Goal: Information Seeking & Learning: Compare options

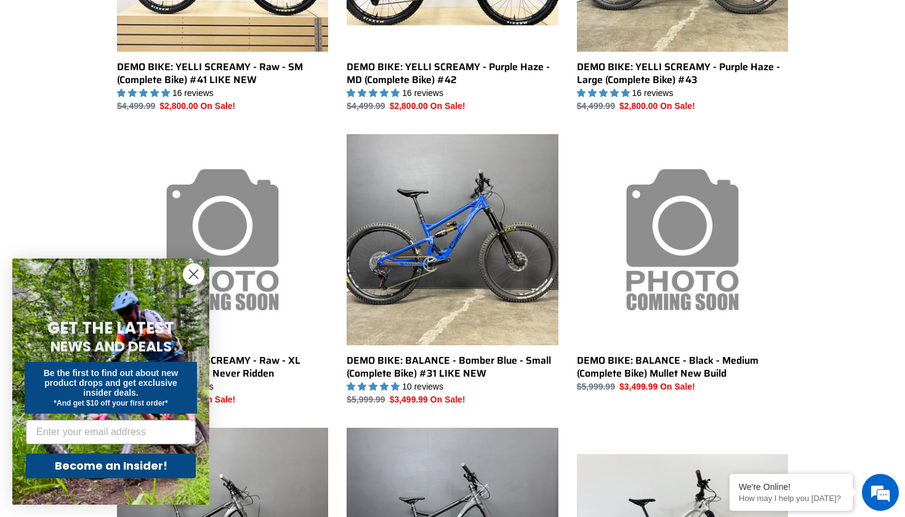
scroll to position [650, 0]
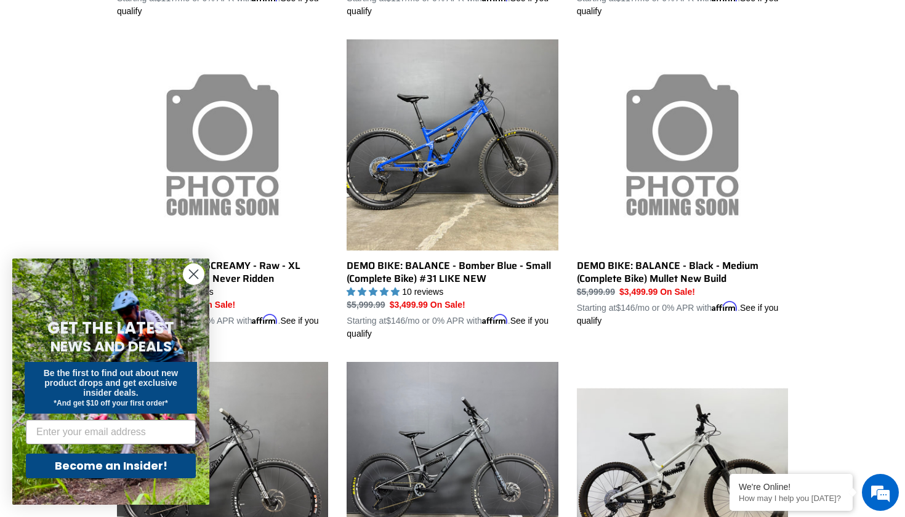
click at [193, 272] on circle "Close dialog" at bounding box center [193, 274] width 20 height 20
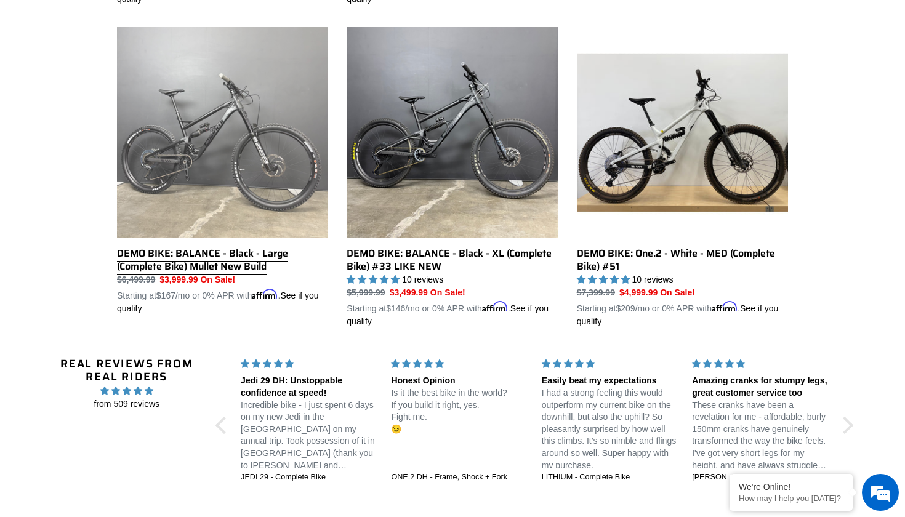
scroll to position [1044, 0]
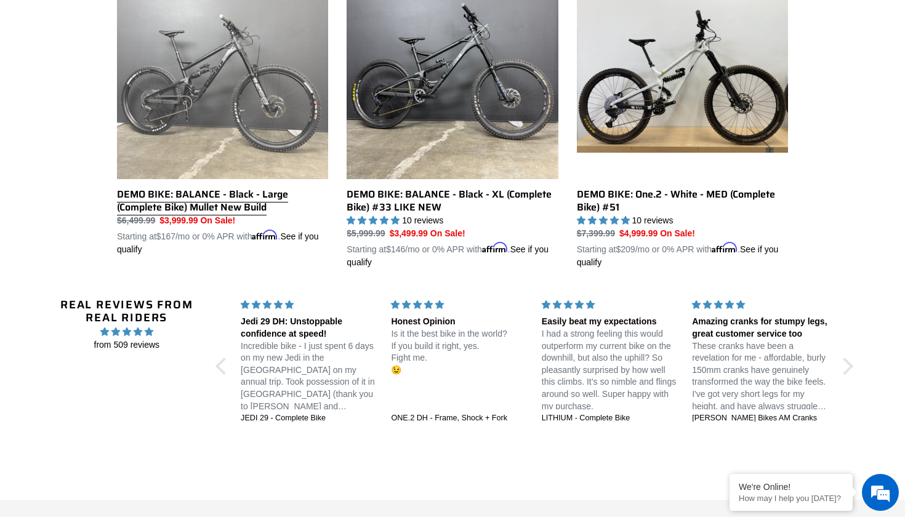
click at [262, 106] on link "DEMO BIKE: BALANCE - Black - Large (Complete Bike) Mullet New Build" at bounding box center [222, 112] width 211 height 288
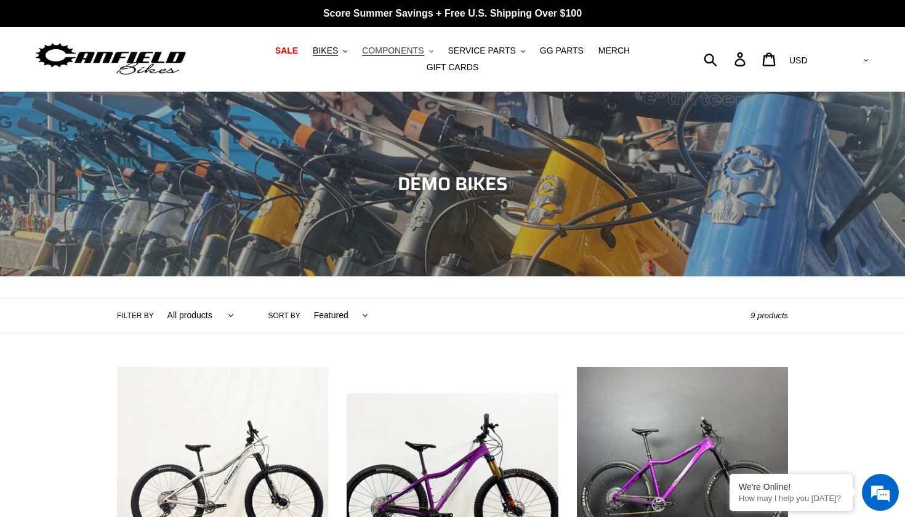
scroll to position [0, 0]
click at [334, 51] on span "BIKES" at bounding box center [325, 51] width 25 height 10
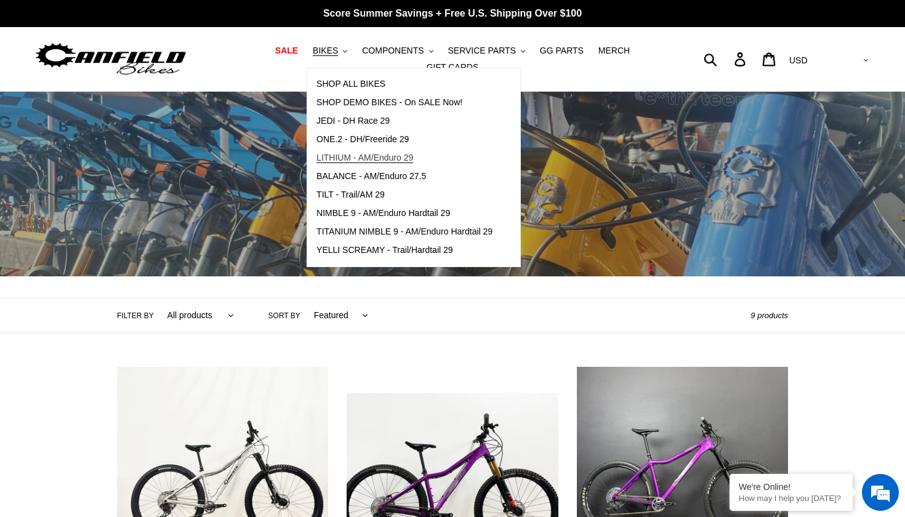
click at [354, 157] on span "LITHIUM - AM/Enduro 29" at bounding box center [364, 158] width 97 height 10
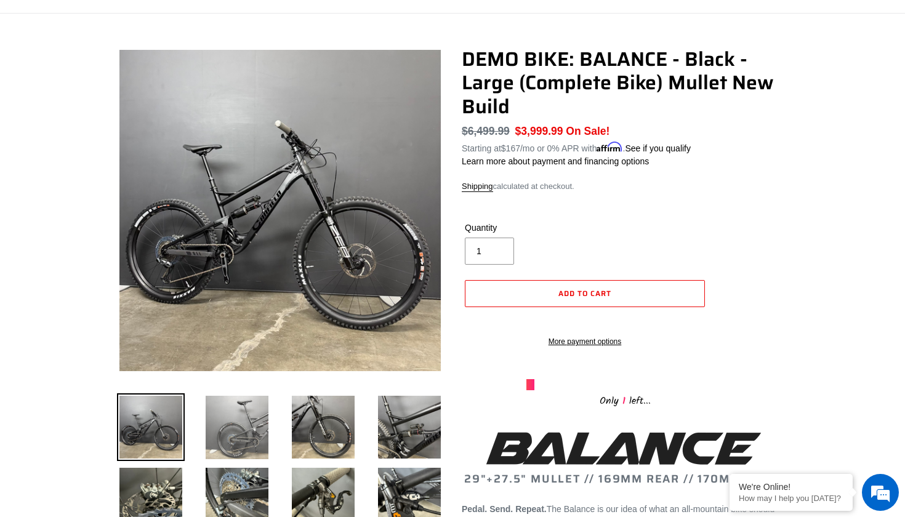
scroll to position [78, 0]
click at [249, 423] on img at bounding box center [237, 427] width 68 height 68
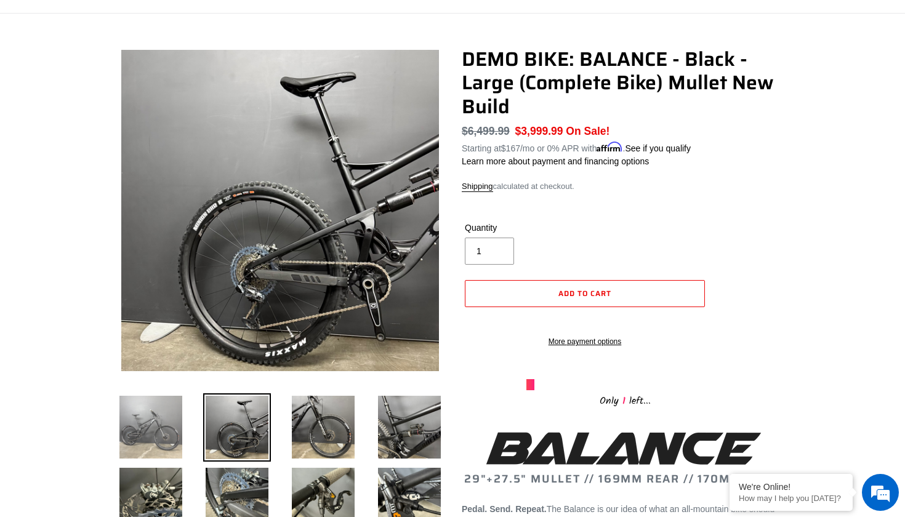
click at [180, 396] on img at bounding box center [151, 427] width 68 height 68
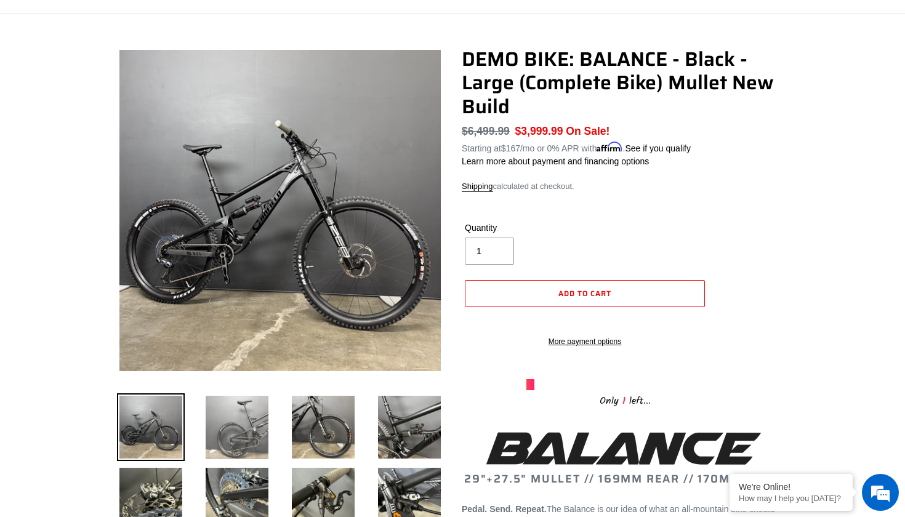
click at [235, 426] on img at bounding box center [237, 427] width 68 height 68
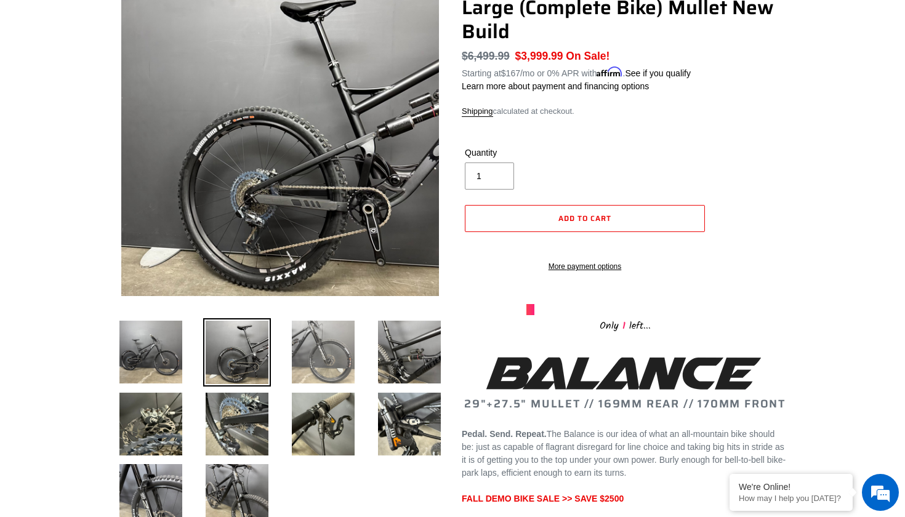
scroll to position [155, 0]
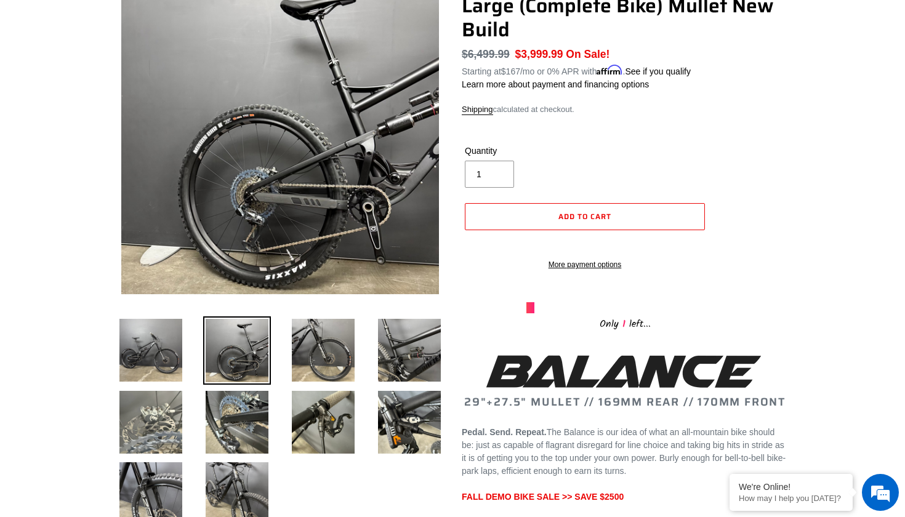
click at [162, 423] on img at bounding box center [151, 422] width 68 height 68
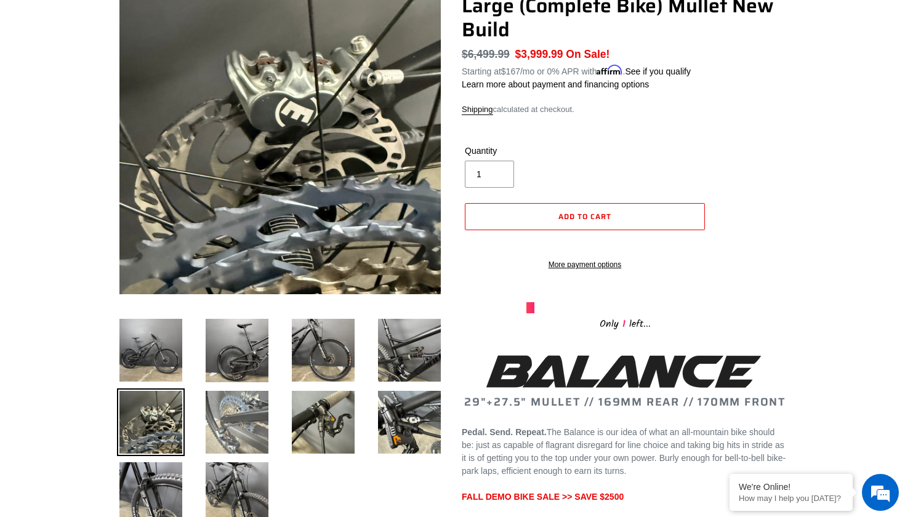
click at [230, 423] on img at bounding box center [237, 422] width 68 height 68
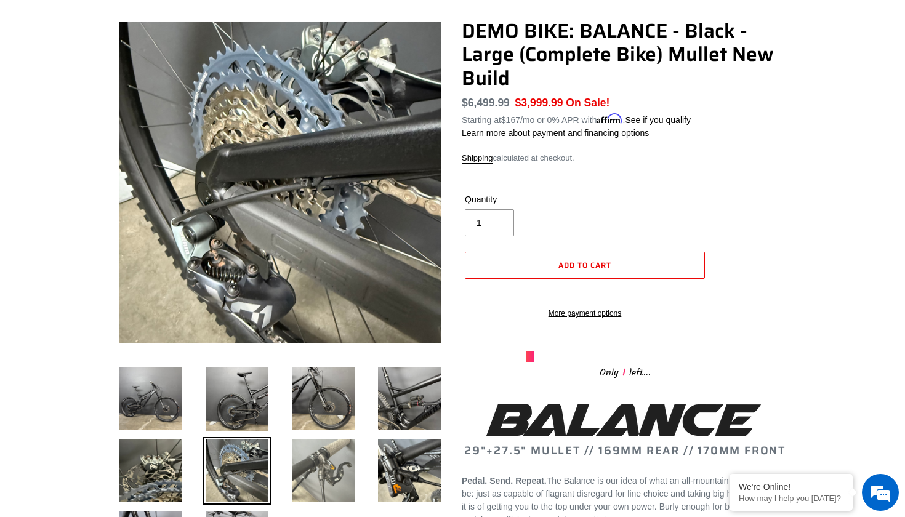
scroll to position [95, 0]
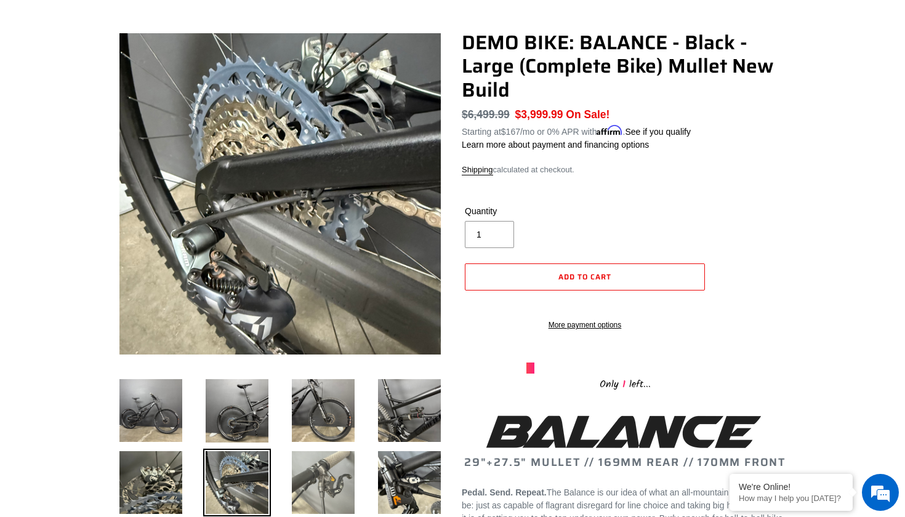
click at [323, 476] on img at bounding box center [323, 483] width 68 height 68
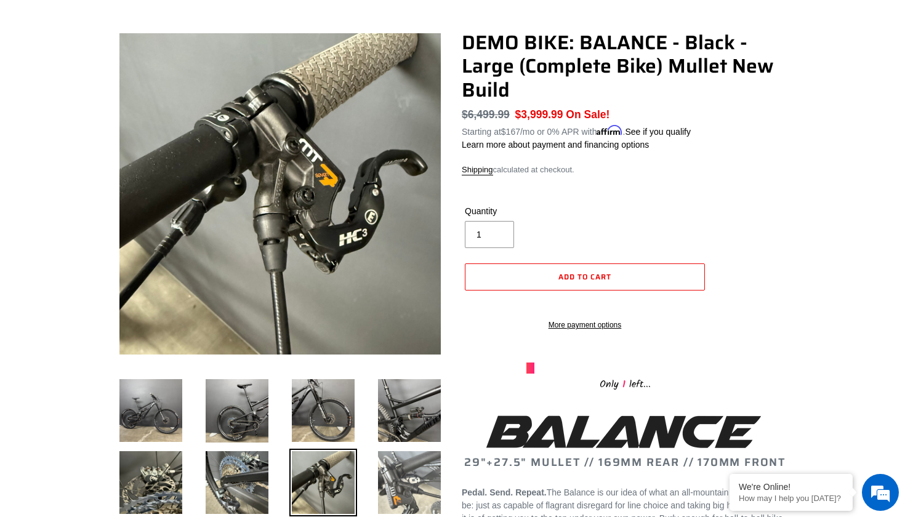
click at [381, 484] on img at bounding box center [409, 483] width 68 height 68
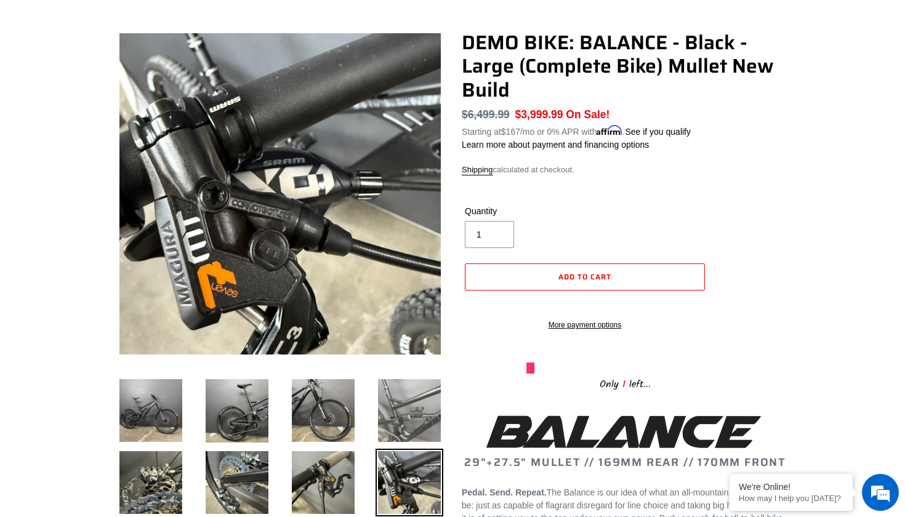
click at [399, 405] on img at bounding box center [409, 411] width 68 height 68
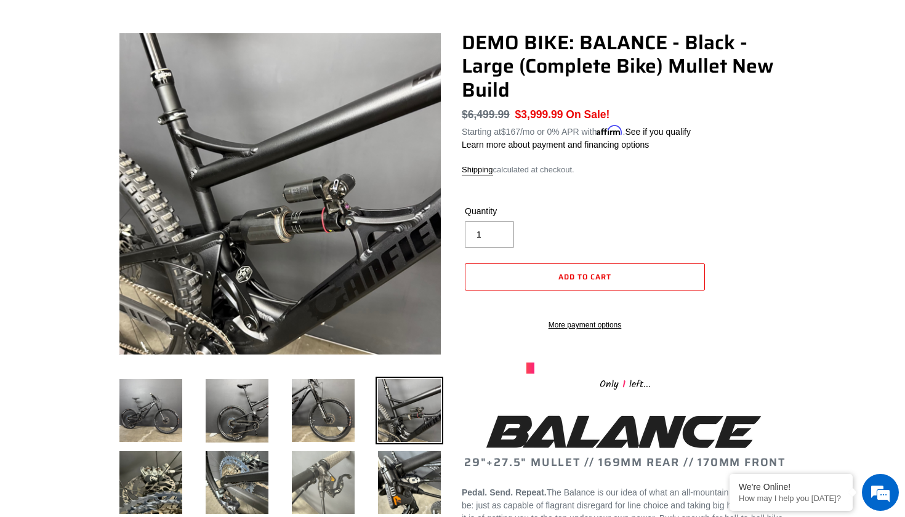
click at [339, 482] on img at bounding box center [323, 483] width 68 height 68
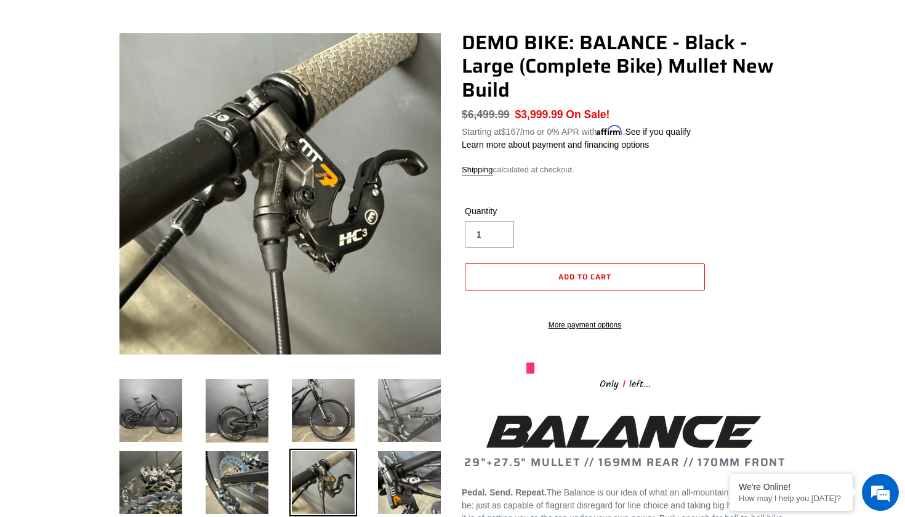
click at [416, 407] on img at bounding box center [409, 411] width 68 height 68
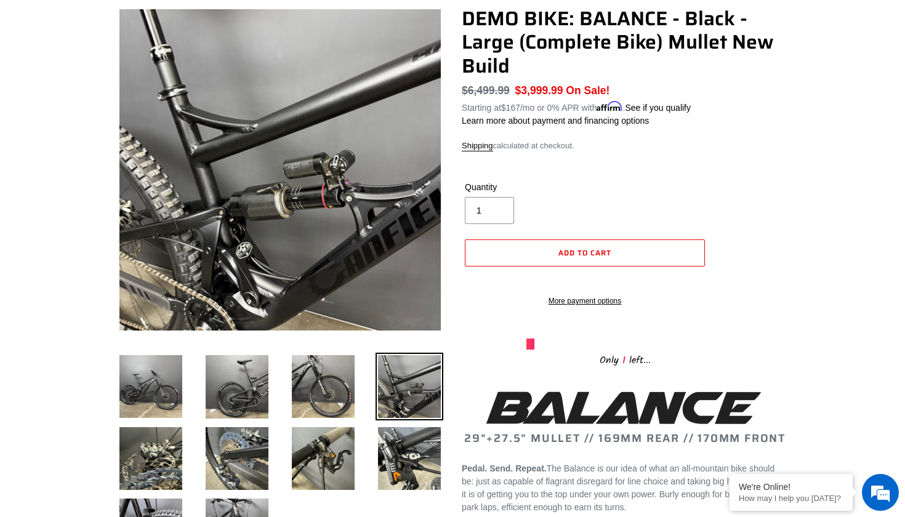
scroll to position [122, 0]
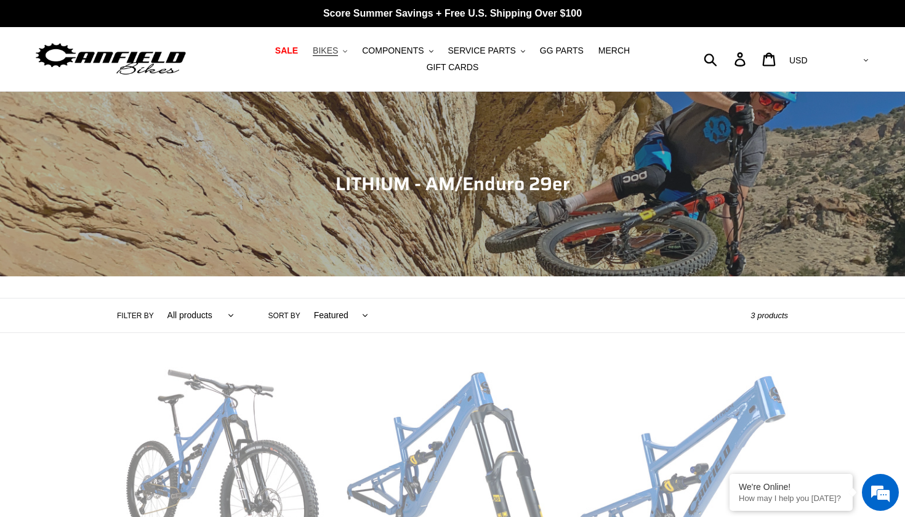
click at [331, 58] on button "BIKES .cls-1{fill:#231f20}" at bounding box center [329, 50] width 47 height 17
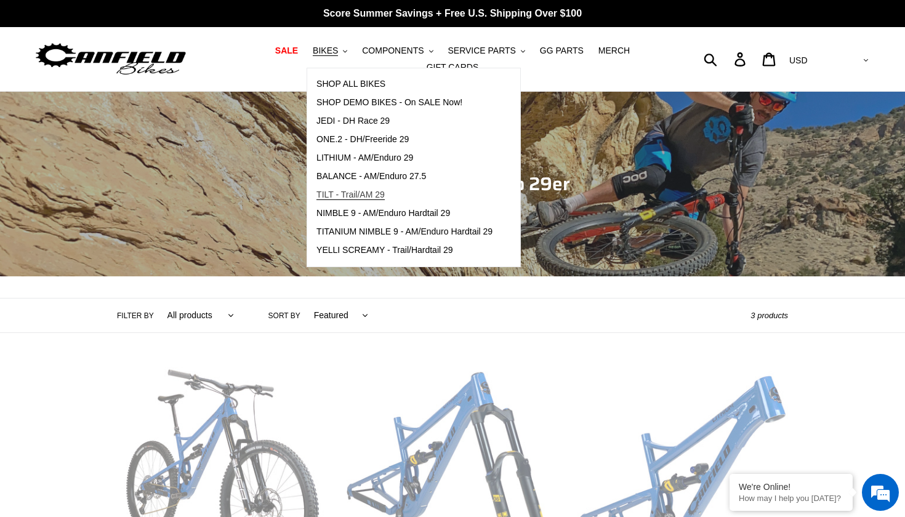
click at [364, 199] on span "TILT - Trail/AM 29" at bounding box center [350, 195] width 68 height 10
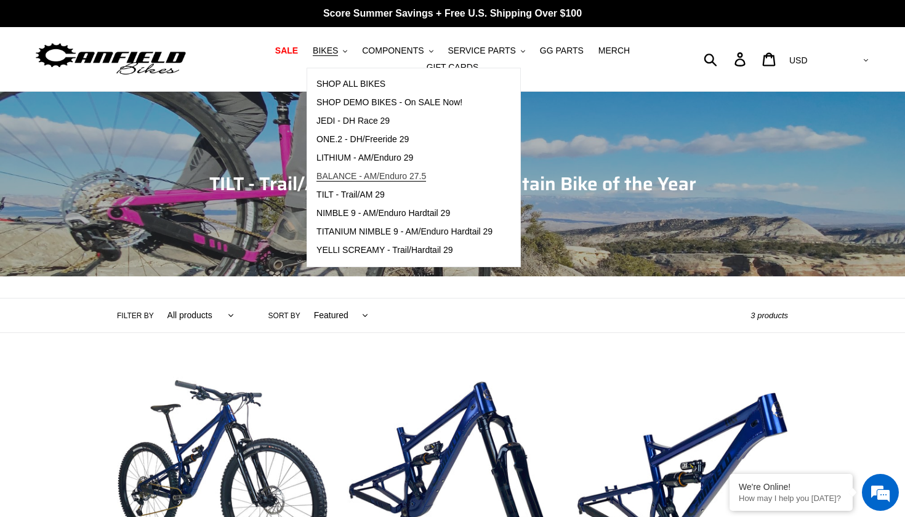
click at [377, 172] on span "BALANCE - AM/Enduro 27.5" at bounding box center [371, 176] width 110 height 10
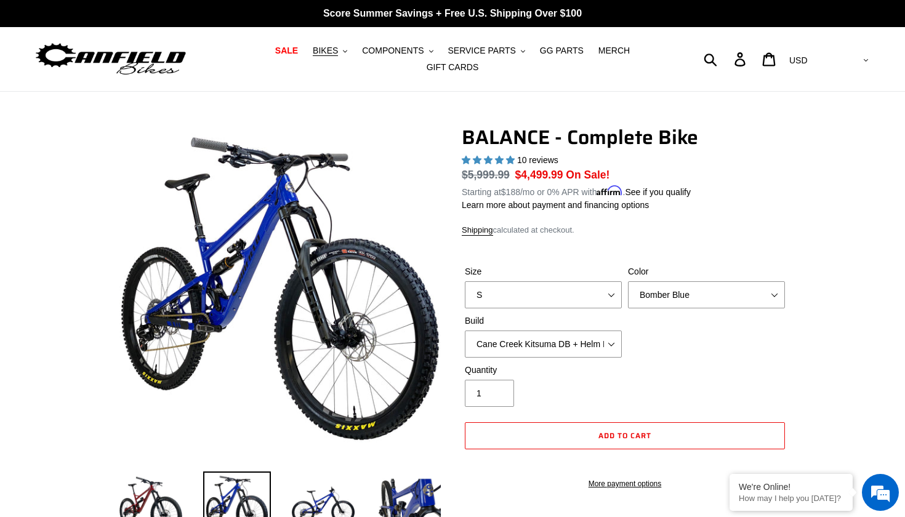
select select "highest-rating"
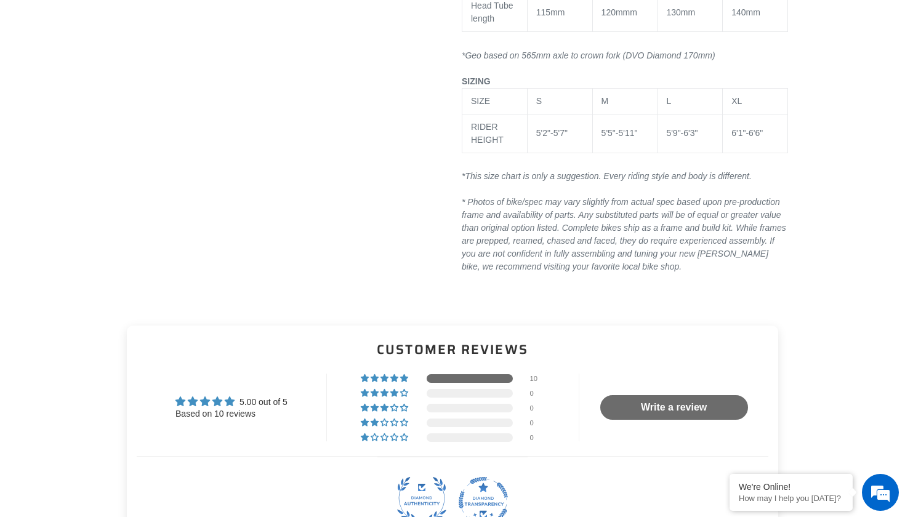
scroll to position [2148, 0]
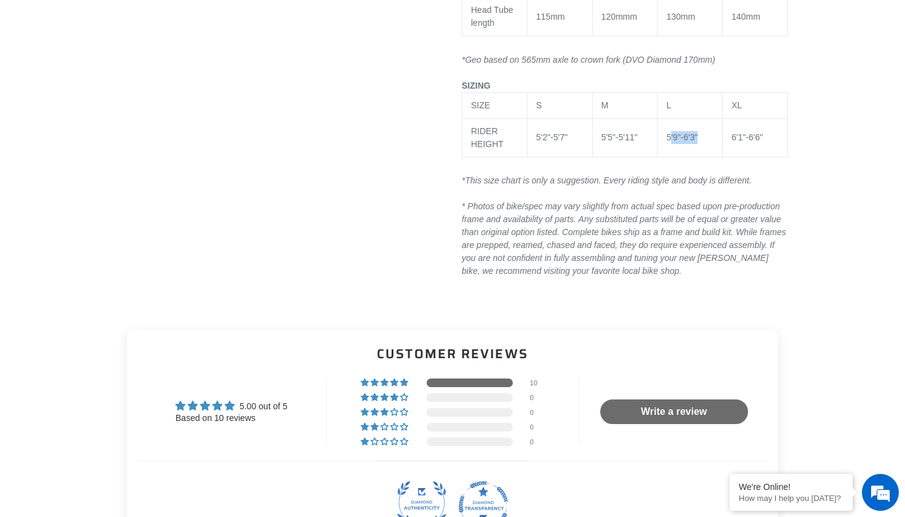
drag, startPoint x: 670, startPoint y: 151, endPoint x: 707, endPoint y: 151, distance: 37.5
click at [707, 144] on div "5'9"-6'3"" at bounding box center [689, 137] width 47 height 13
click at [702, 144] on div "5'9"-6'3"" at bounding box center [689, 137] width 47 height 13
drag, startPoint x: 703, startPoint y: 150, endPoint x: 649, endPoint y: 150, distance: 54.2
click at [649, 150] on tr "RIDER HEIGHT 5'2"-5'7" 5'5"-5'11" 5'9"-6'3" 6'1"-6'6"" at bounding box center [625, 137] width 326 height 39
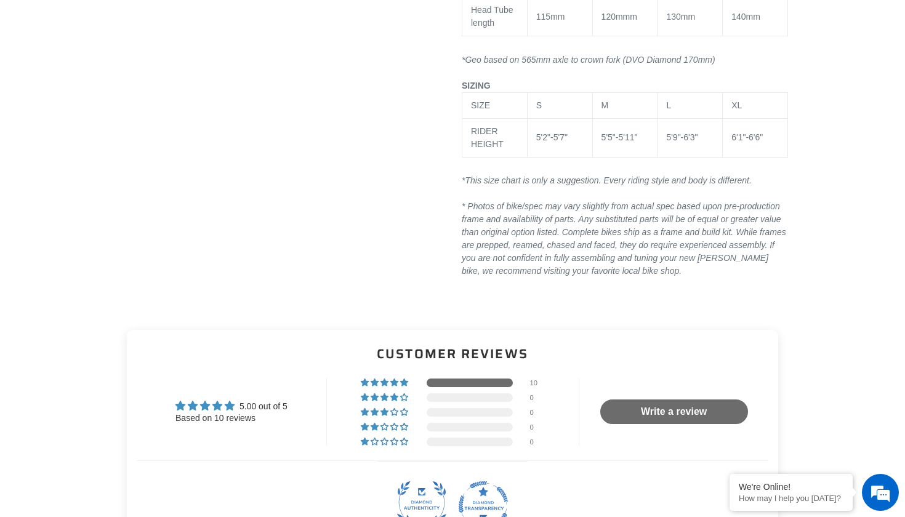
click at [680, 144] on div "5'9"-6'3"" at bounding box center [689, 137] width 47 height 13
drag, startPoint x: 672, startPoint y: 147, endPoint x: 713, endPoint y: 147, distance: 40.6
click at [713, 144] on div "5'9"-6'3"" at bounding box center [689, 137] width 47 height 13
click at [695, 144] on div "5'9"-6'3"" at bounding box center [689, 137] width 47 height 13
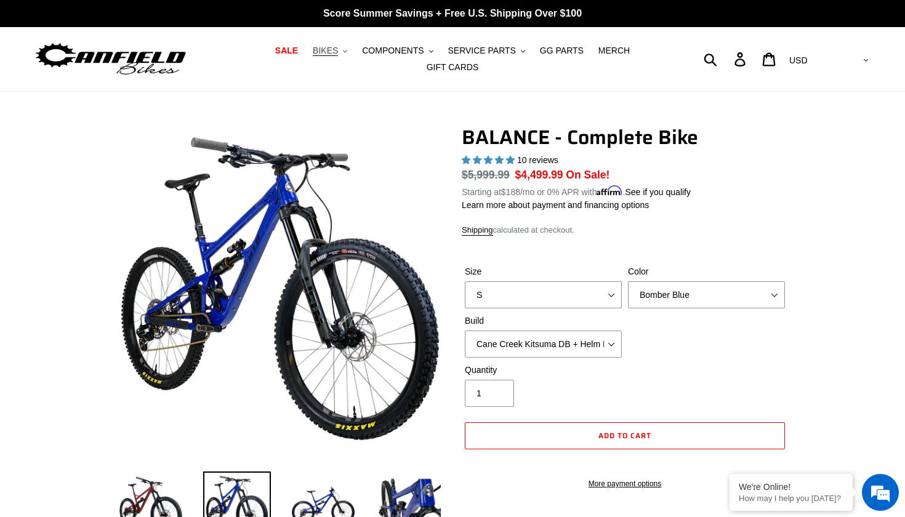
scroll to position [0, 0]
click at [346, 52] on icon ".cls-1{fill:#231f20}" at bounding box center [345, 51] width 4 height 4
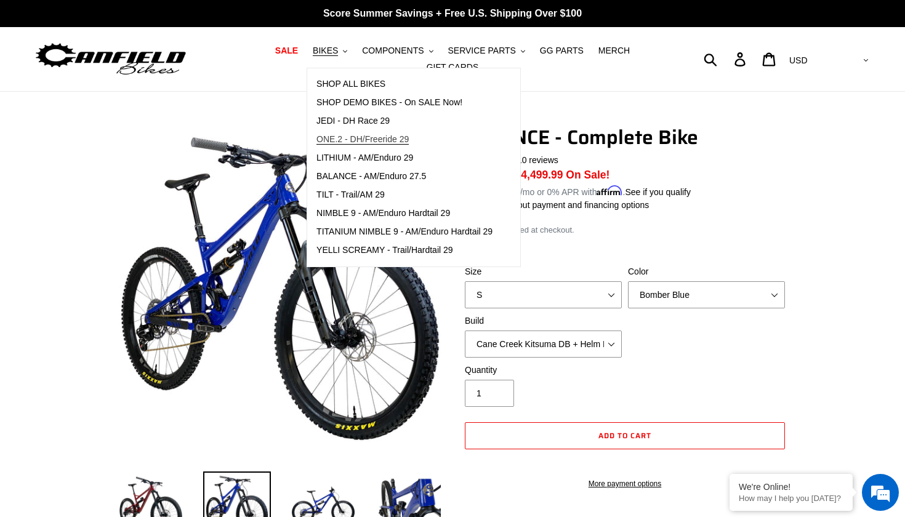
click at [394, 143] on span "ONE.2 - DH/Freeride 29" at bounding box center [362, 139] width 92 height 10
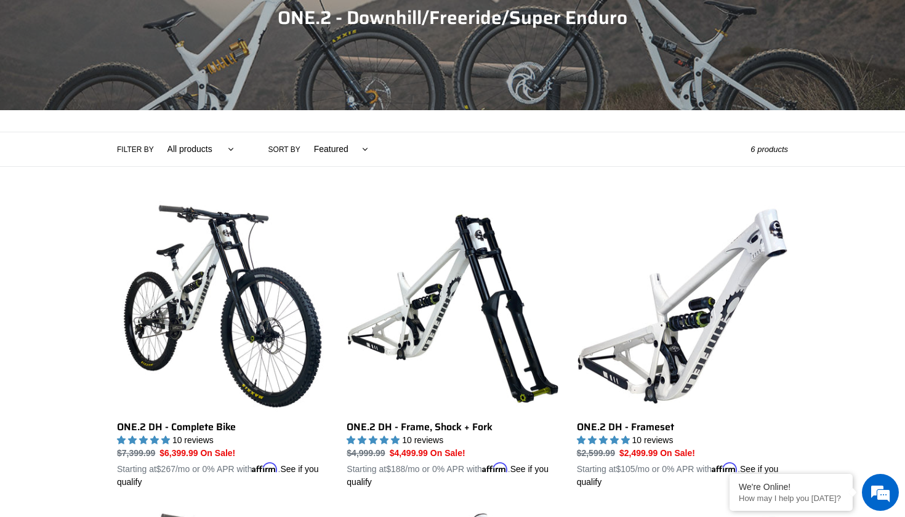
scroll to position [170, 0]
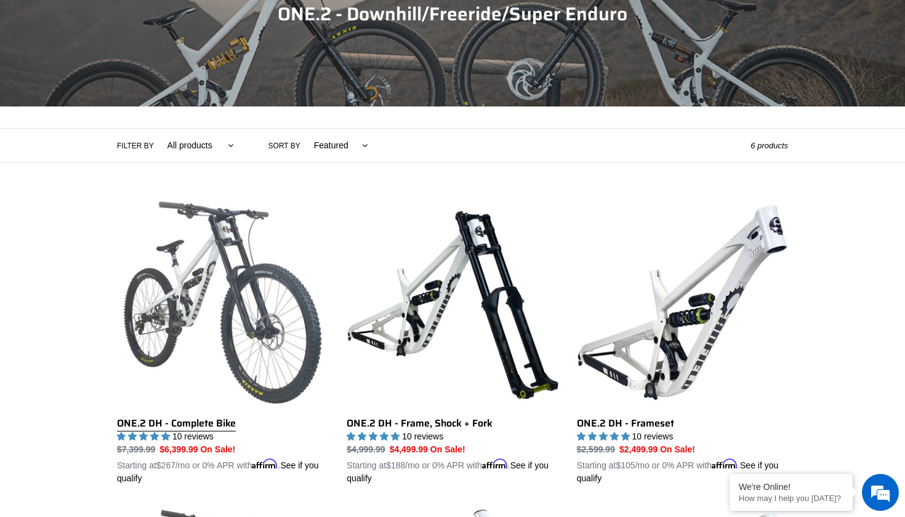
click at [219, 279] on link "ONE.2 DH - Complete Bike" at bounding box center [222, 341] width 211 height 288
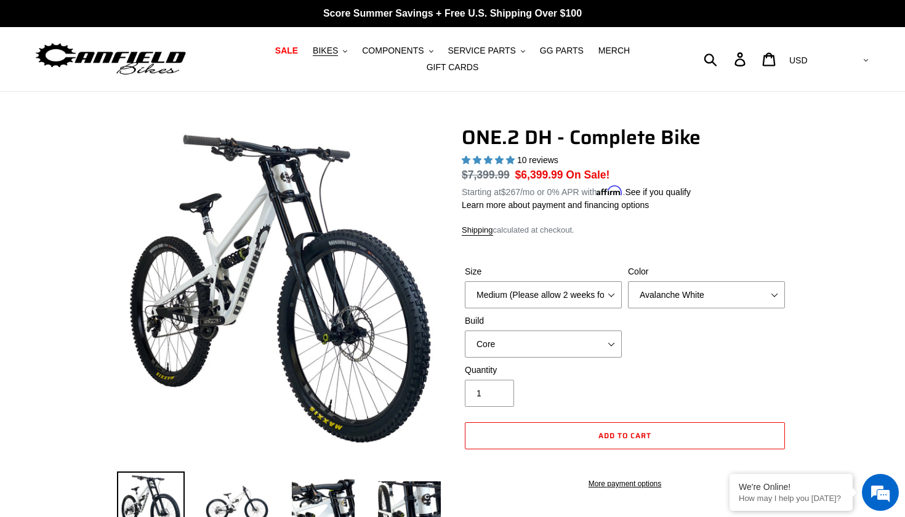
select select "highest-rating"
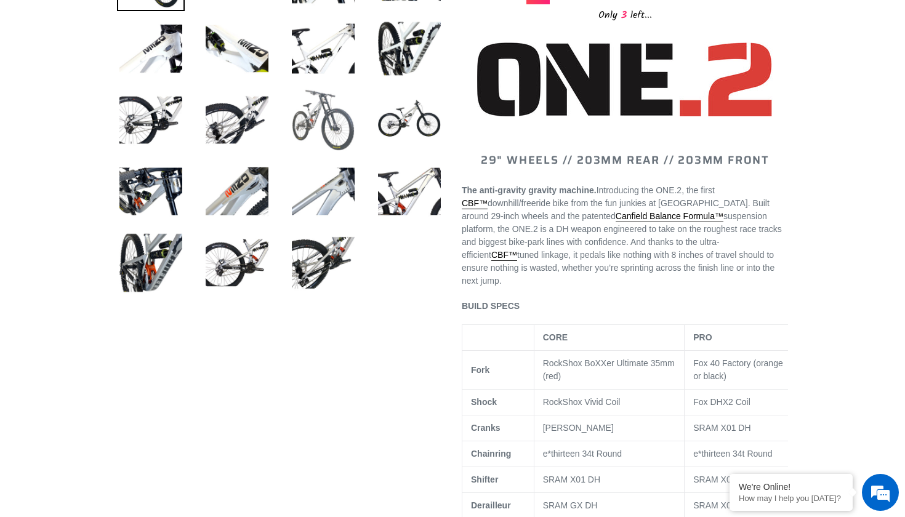
click at [322, 111] on img at bounding box center [323, 120] width 68 height 68
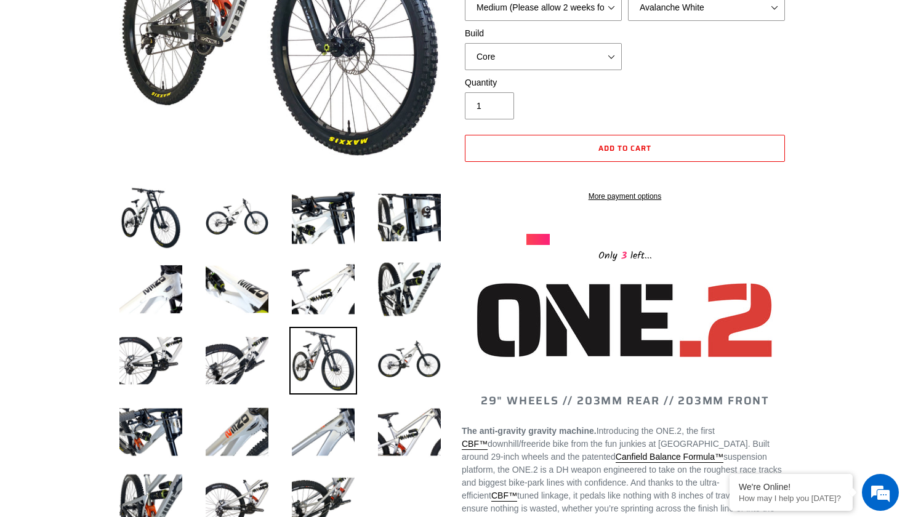
scroll to position [454, 0]
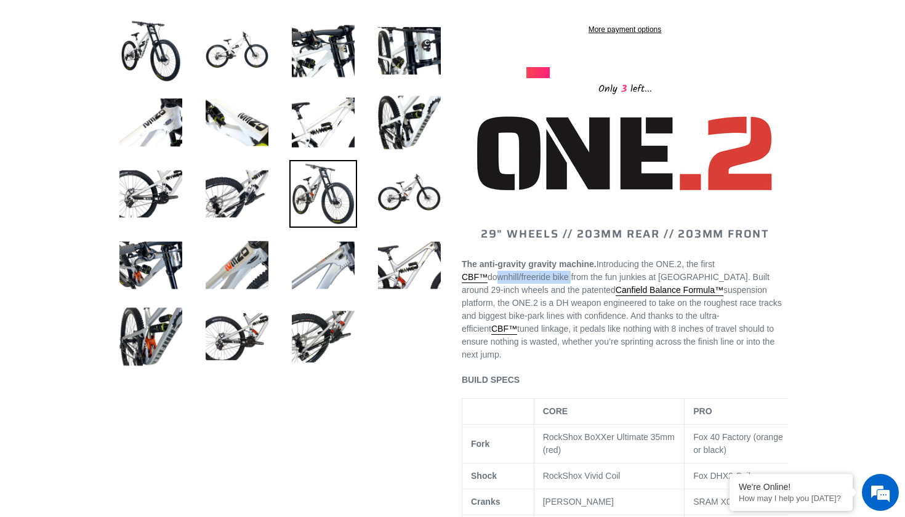
drag, startPoint x: 492, startPoint y: 290, endPoint x: 572, endPoint y: 290, distance: 80.0
click at [572, 290] on span "The anti-gravity gravity machine. Introducing the ONE.2, the first CBF™ downhil…" at bounding box center [622, 309] width 320 height 100
click at [650, 348] on span "The anti-gravity gravity machine. Introducing the ONE.2, the first CBF™ downhil…" at bounding box center [622, 309] width 320 height 100
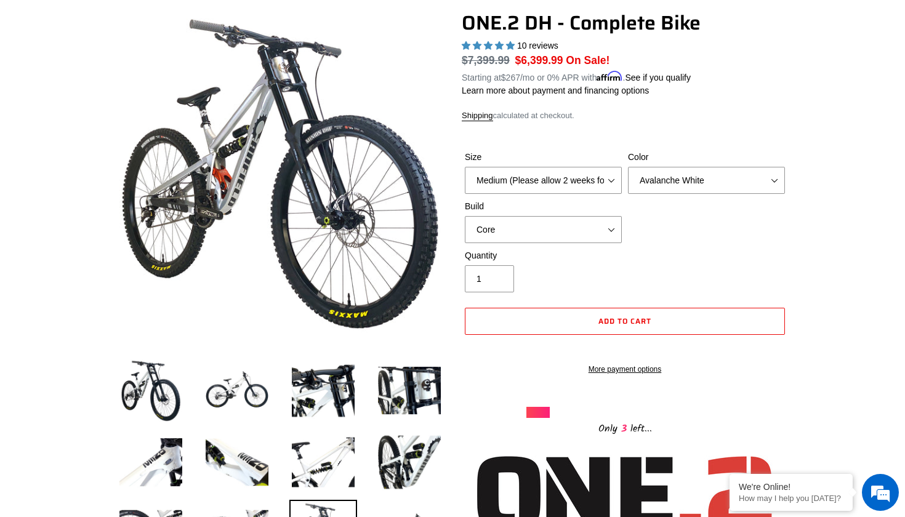
scroll to position [65, 0]
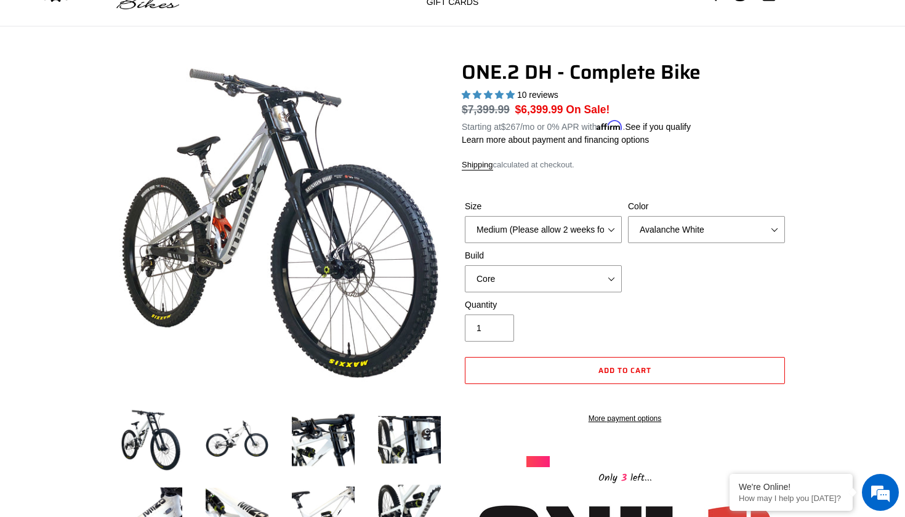
drag, startPoint x: 517, startPoint y: 105, endPoint x: 593, endPoint y: 105, distance: 76.3
click at [593, 105] on dl "Regular price $7,399.99 Sale price $6,399.99 On Sale! Unit price / per Starting…" at bounding box center [625, 118] width 326 height 32
click at [538, 105] on span "$6,399.99" at bounding box center [539, 109] width 48 height 12
drag, startPoint x: 518, startPoint y: 103, endPoint x: 607, endPoint y: 103, distance: 89.2
click at [607, 103] on dd "$6,399.99 On Sale!" at bounding box center [562, 110] width 95 height 16
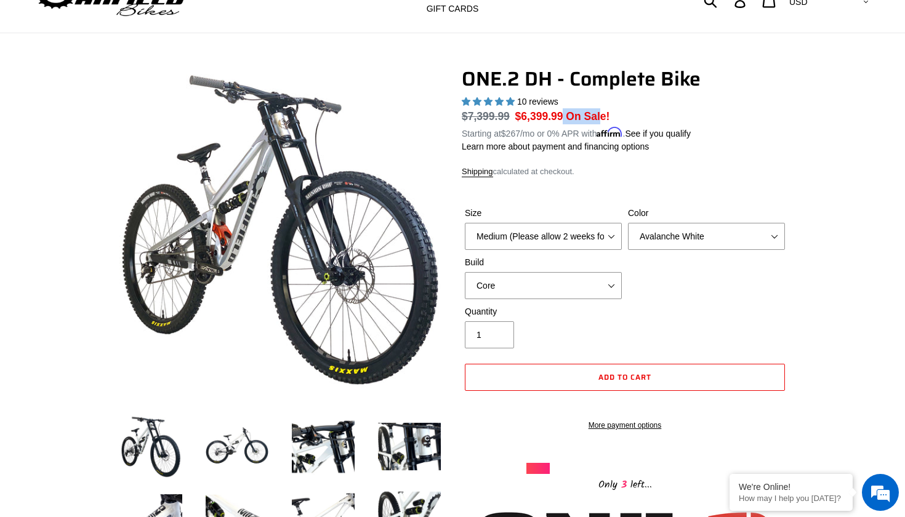
scroll to position [58, 0]
click at [588, 266] on label "Build" at bounding box center [543, 262] width 157 height 13
click at [588, 272] on select "Core Pro" at bounding box center [543, 285] width 157 height 27
select select "Pro"
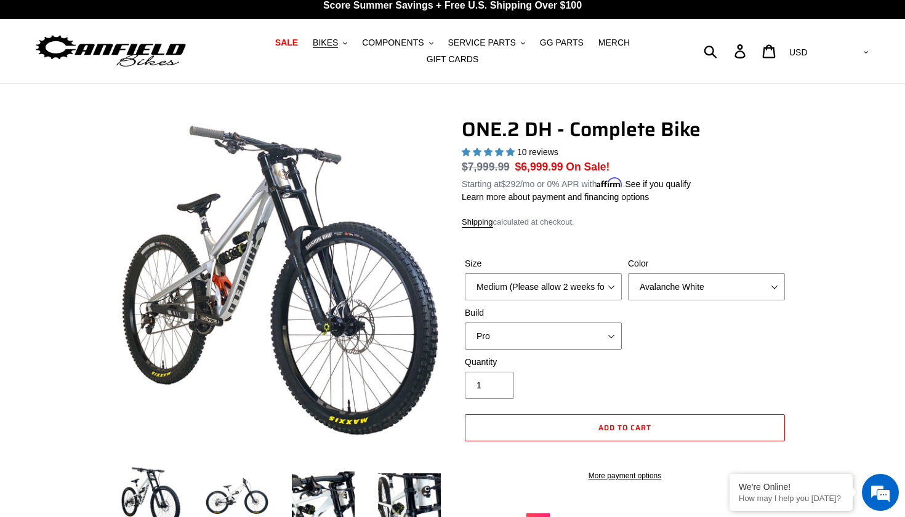
scroll to position [9, 0]
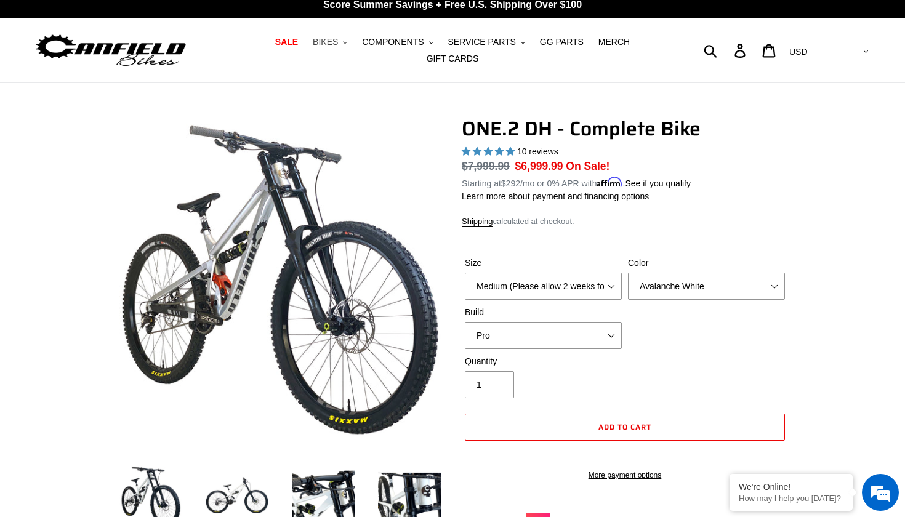
click at [347, 41] on icon ".cls-1{fill:#231f20}" at bounding box center [345, 43] width 4 height 4
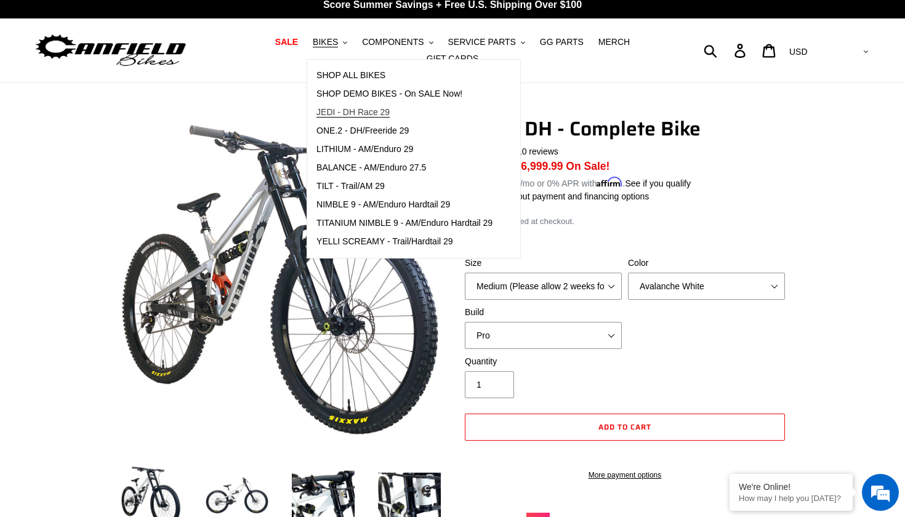
click at [379, 108] on span "JEDI - DH Race 29" at bounding box center [352, 112] width 73 height 10
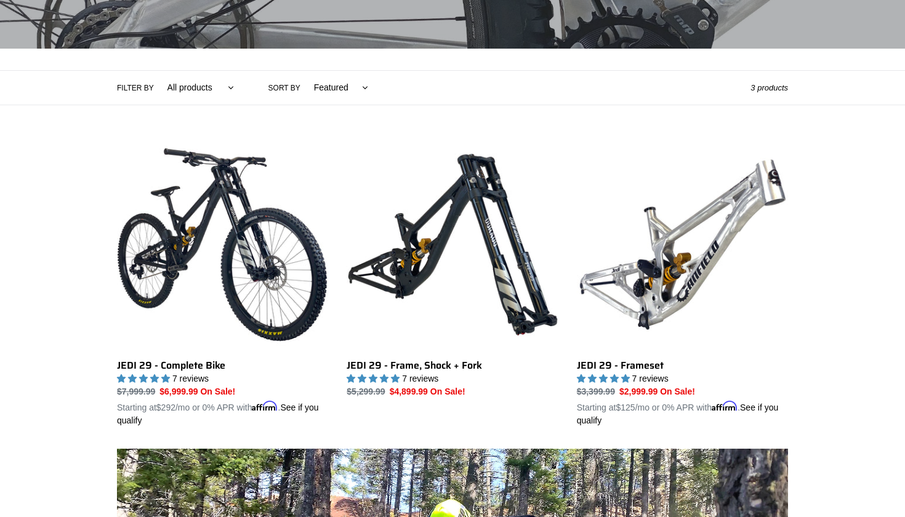
scroll to position [231, 0]
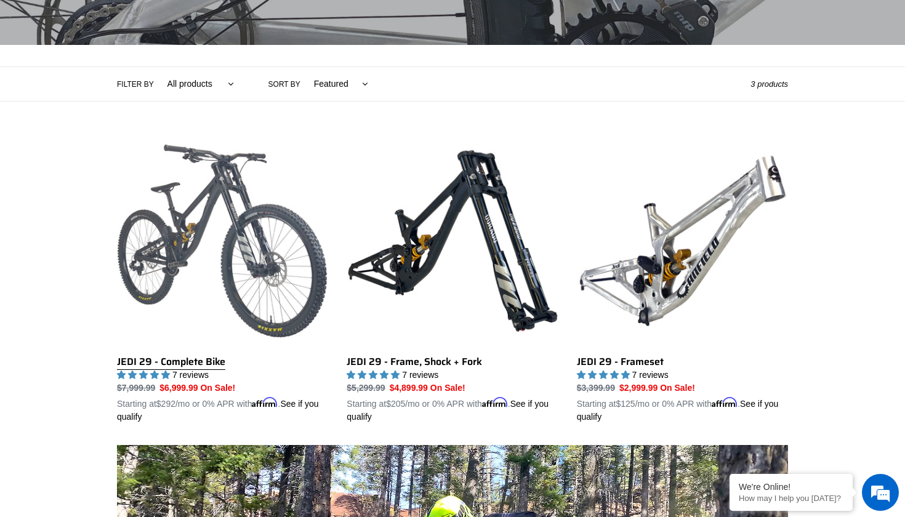
click at [199, 240] on link "JEDI 29 - Complete Bike" at bounding box center [222, 279] width 211 height 288
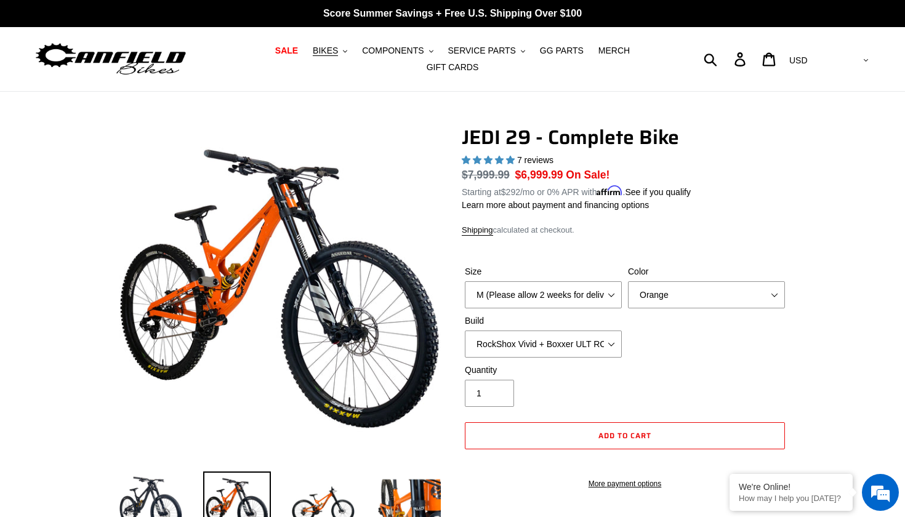
select select "highest-rating"
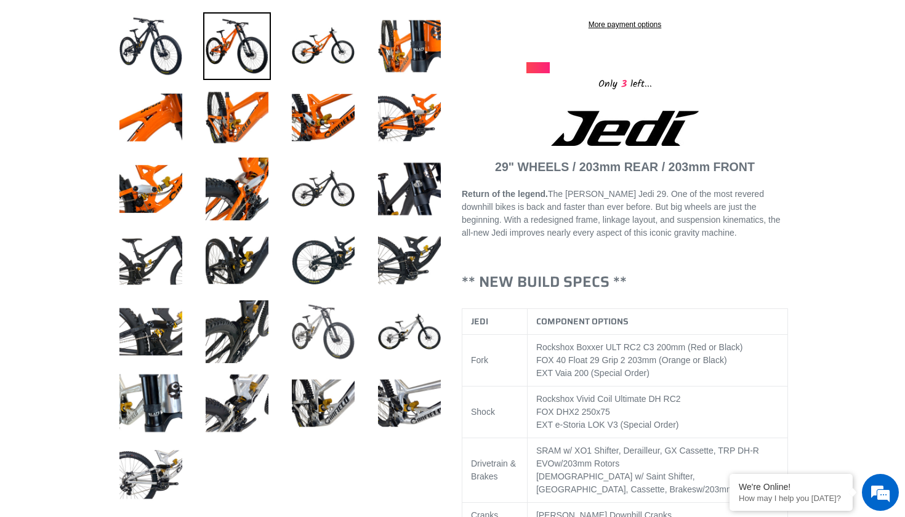
click at [342, 320] on img at bounding box center [323, 332] width 68 height 68
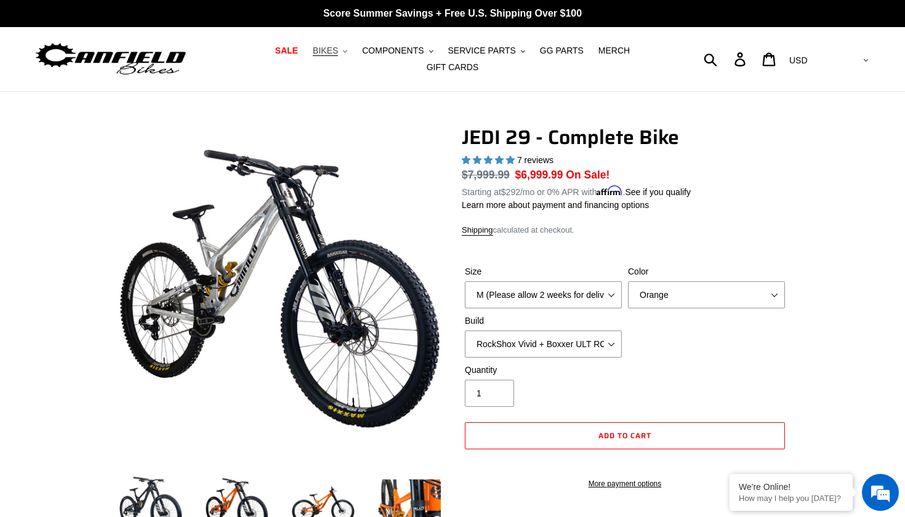
click at [333, 58] on button "BIKES .cls-1{fill:#231f20}" at bounding box center [329, 50] width 47 height 17
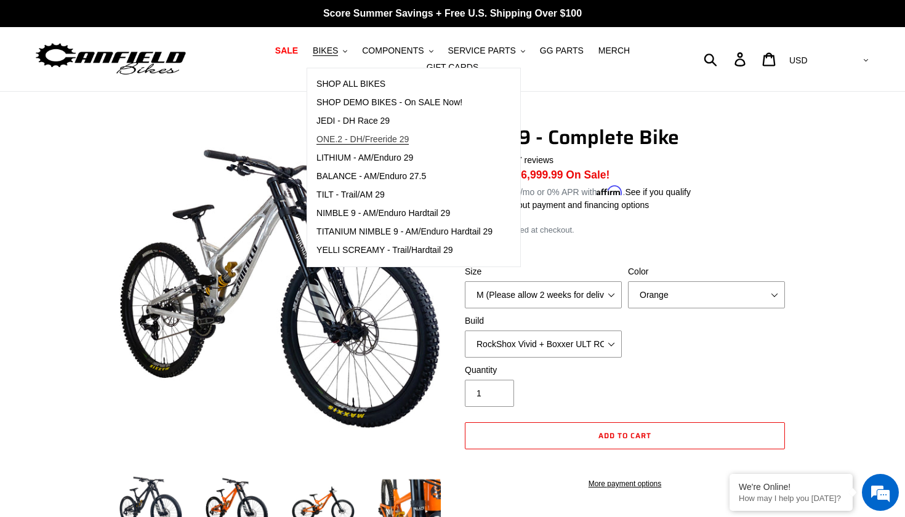
click at [375, 143] on span "ONE.2 - DH/Freeride 29" at bounding box center [362, 139] width 92 height 10
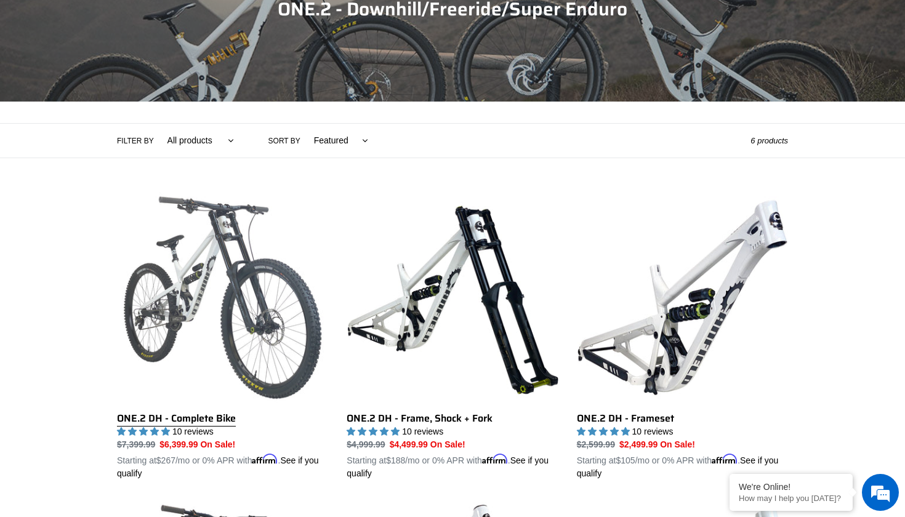
click at [213, 291] on link "ONE.2 DH - Complete Bike" at bounding box center [222, 336] width 211 height 288
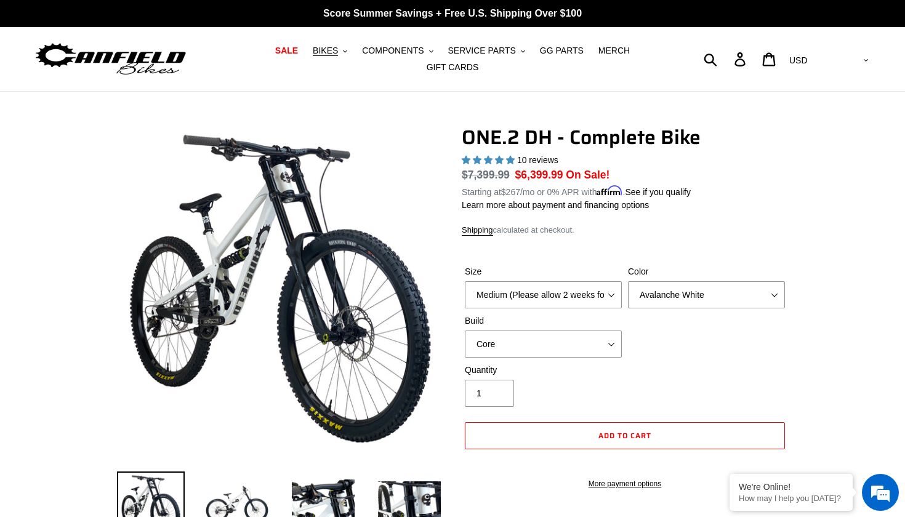
select select "highest-rating"
click at [343, 50] on button "BIKES .cls-1{fill:#231f20}" at bounding box center [329, 50] width 47 height 17
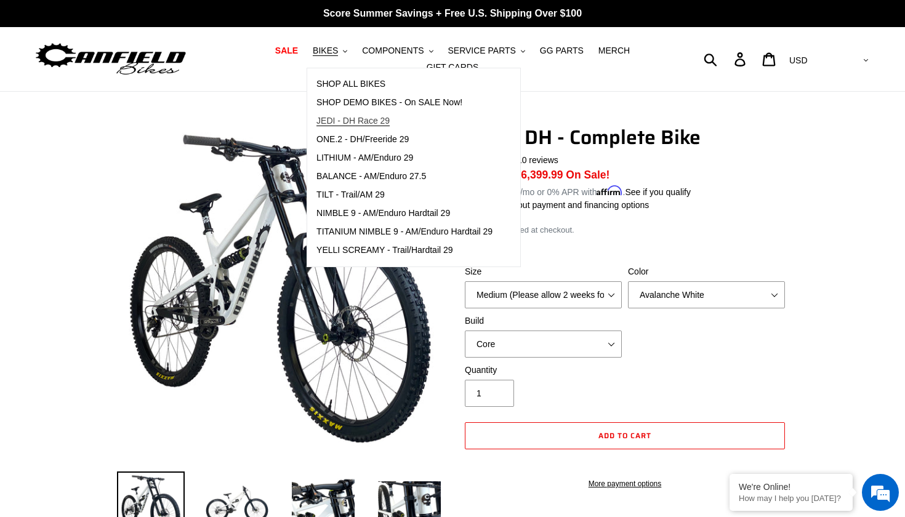
click at [375, 127] on link "JEDI - DH Race 29" at bounding box center [404, 121] width 194 height 18
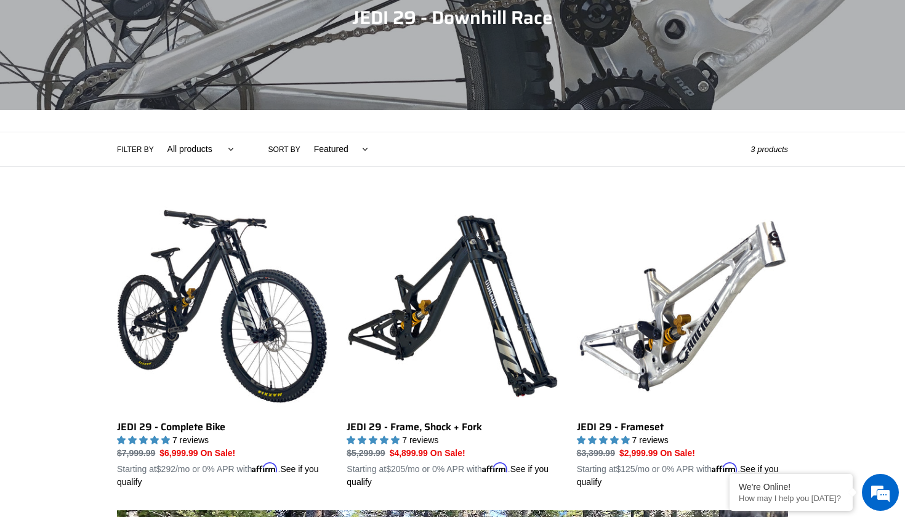
scroll to position [169, 0]
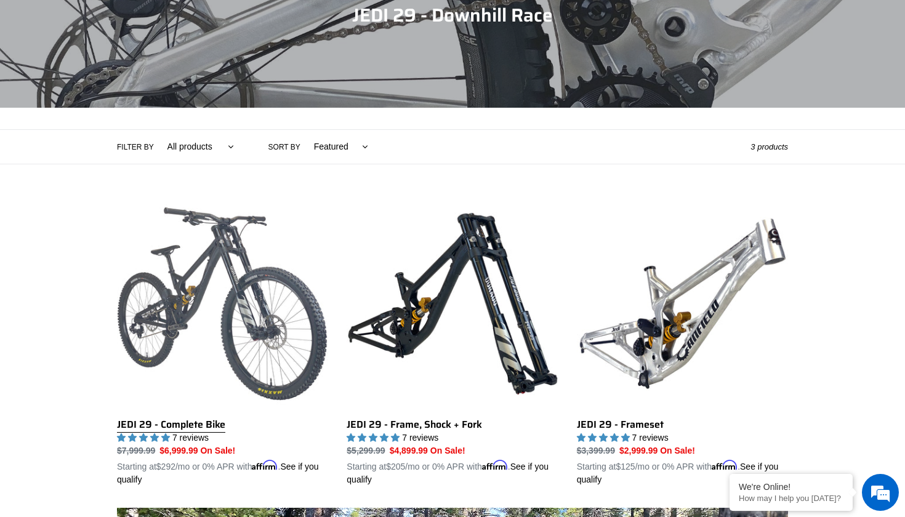
click at [247, 287] on link "JEDI 29 - Complete Bike" at bounding box center [222, 342] width 211 height 288
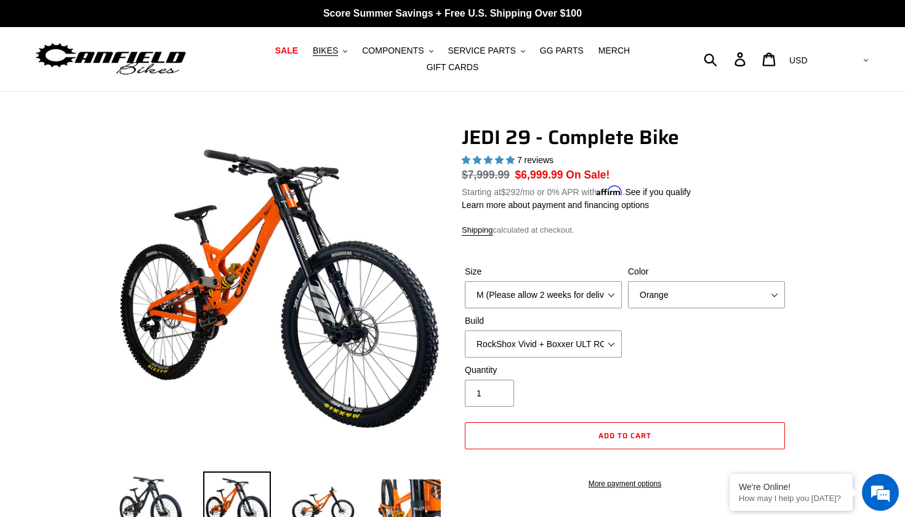
select select "highest-rating"
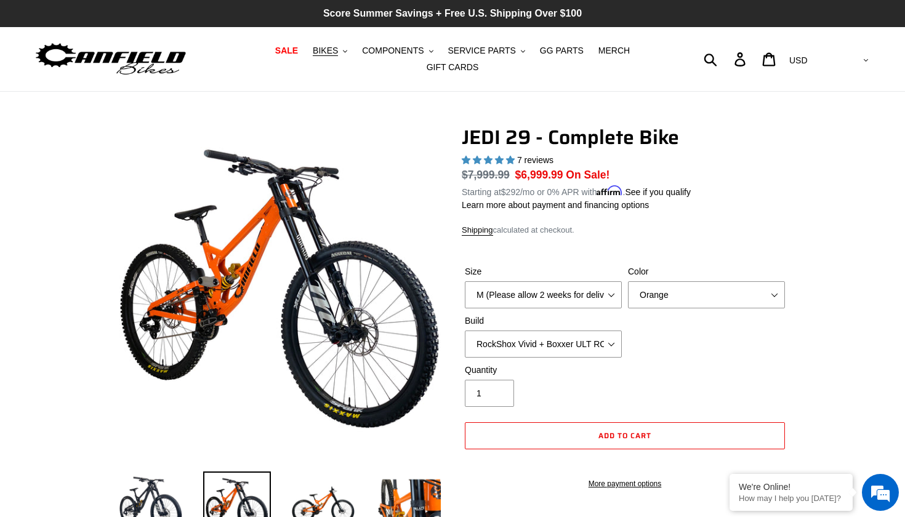
click at [828, 3] on p "Score Summer Savings + Free U.S. Shipping Over $100" at bounding box center [452, 13] width 905 height 27
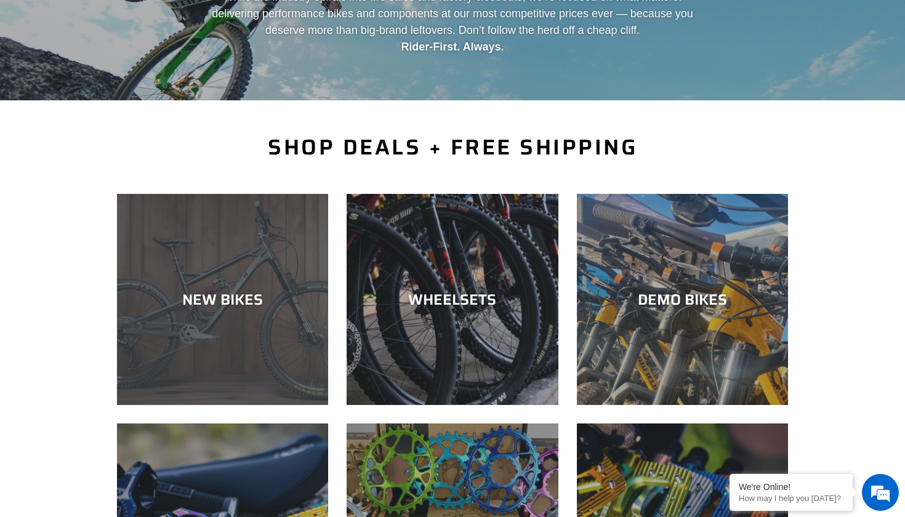
click at [273, 405] on div "NEW BIKES" at bounding box center [222, 405] width 211 height 0
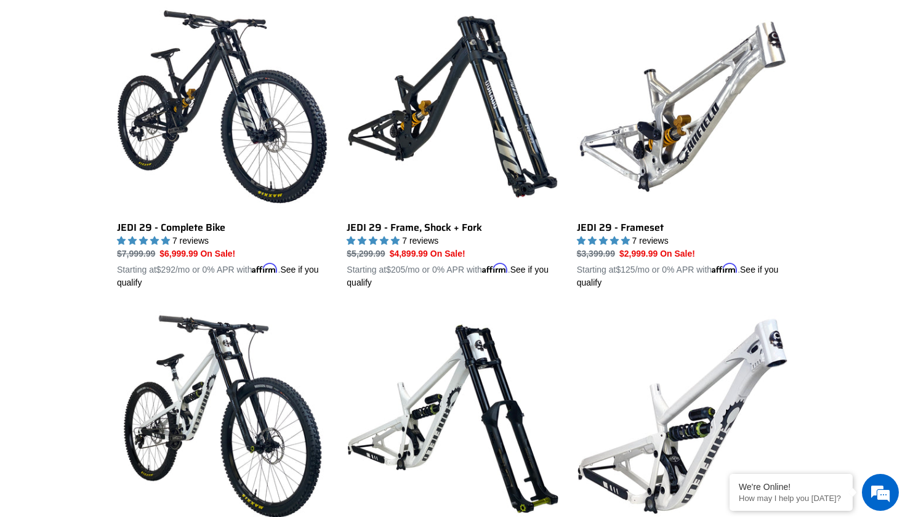
scroll to position [372, 0]
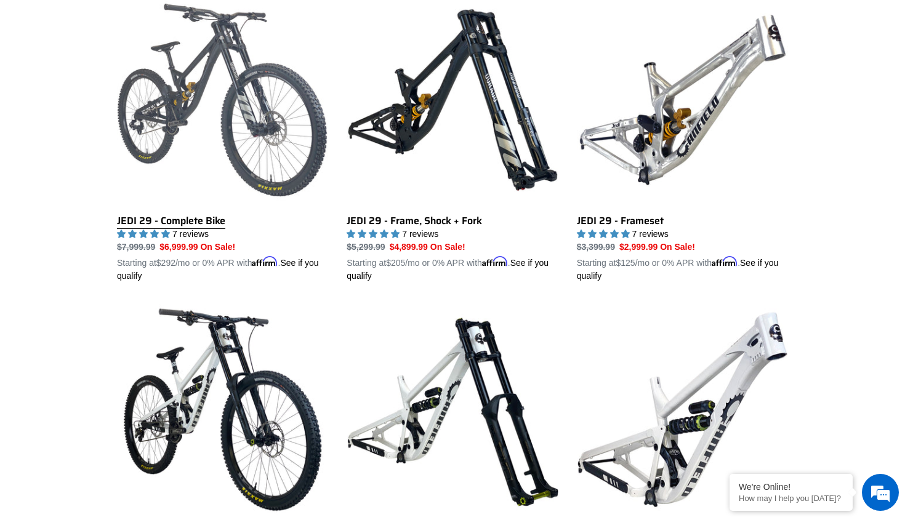
click at [216, 115] on link "JEDI 29 - Complete Bike" at bounding box center [222, 138] width 211 height 288
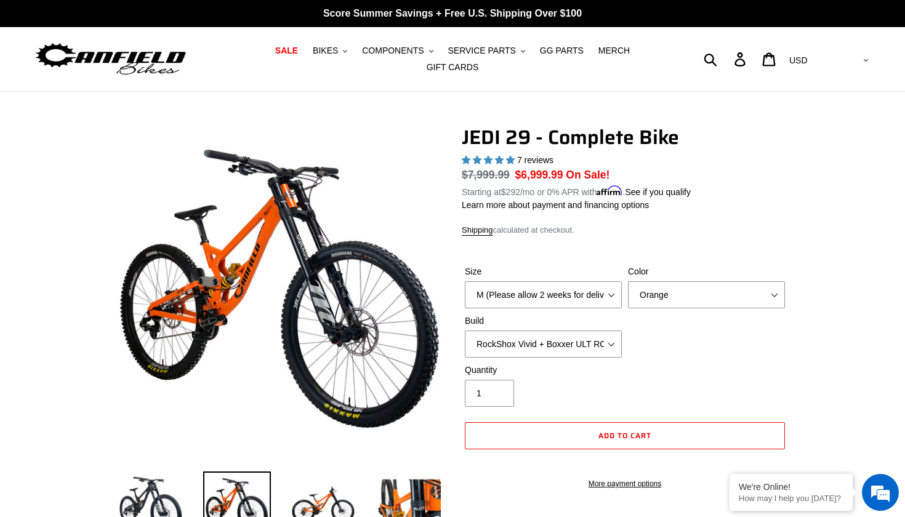
select select "highest-rating"
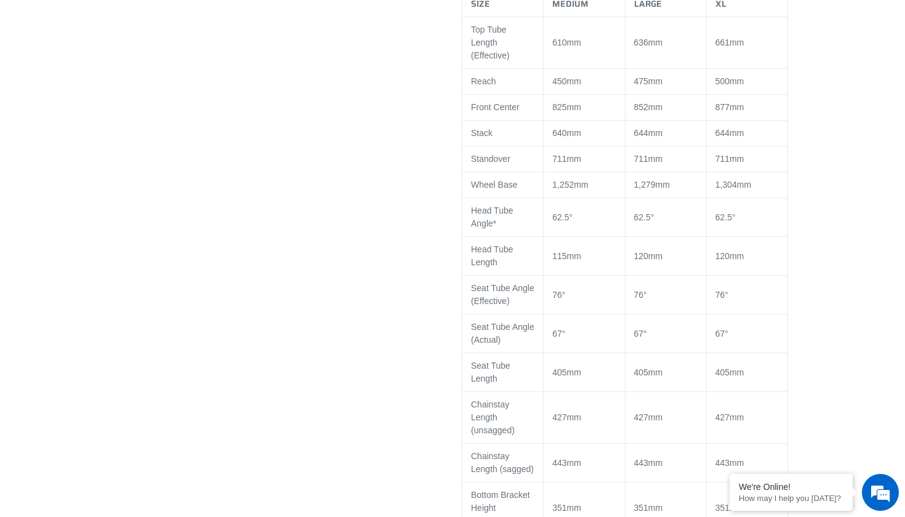
scroll to position [1901, 0]
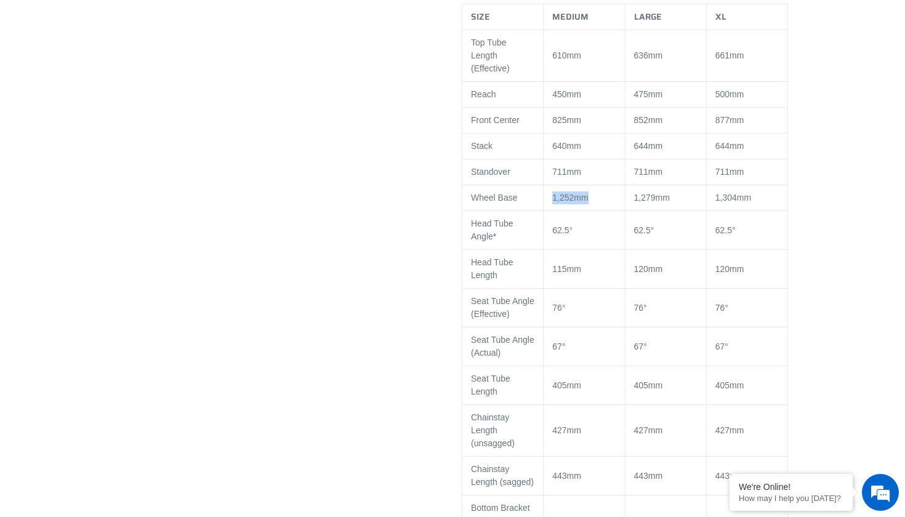
drag, startPoint x: 552, startPoint y: 209, endPoint x: 617, endPoint y: 210, distance: 65.2
click at [617, 210] on td "1,252mm" at bounding box center [583, 198] width 81 height 26
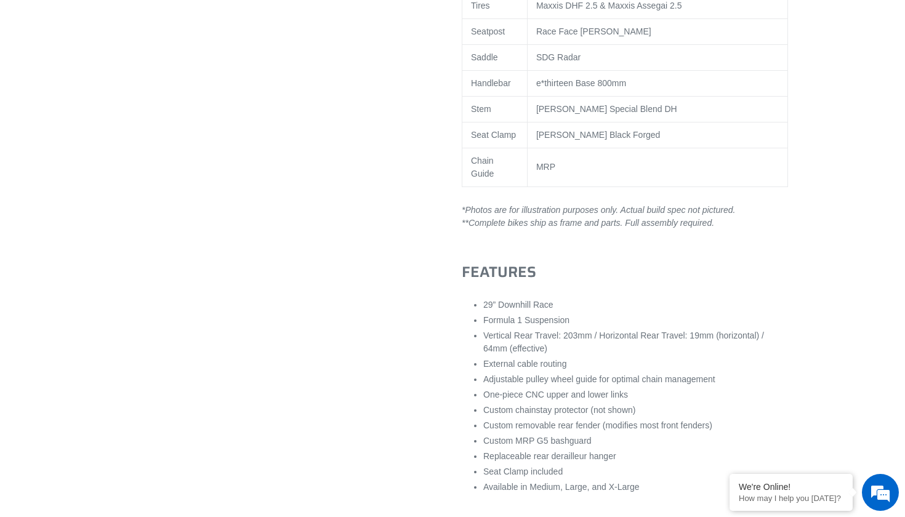
click at [550, 280] on h3 "FEATURES" at bounding box center [625, 272] width 326 height 18
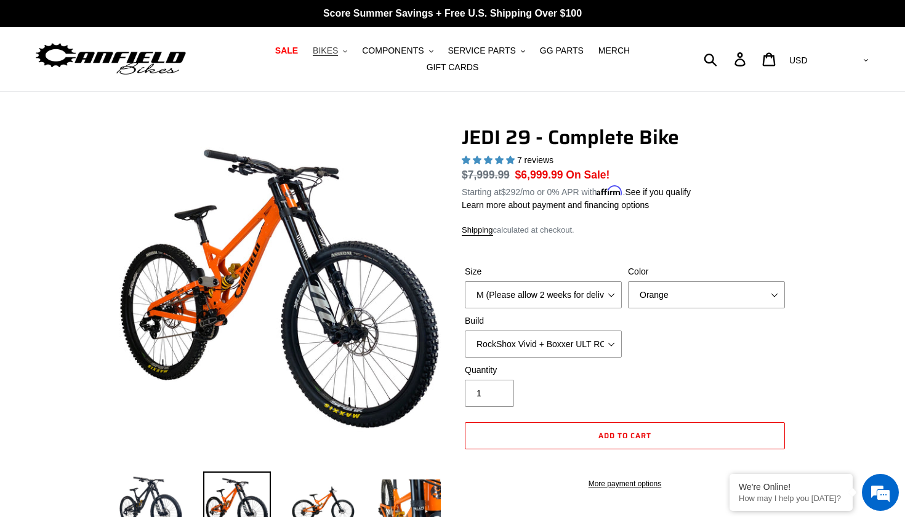
click at [332, 57] on button "BIKES .cls-1{fill:#231f20}" at bounding box center [329, 50] width 47 height 17
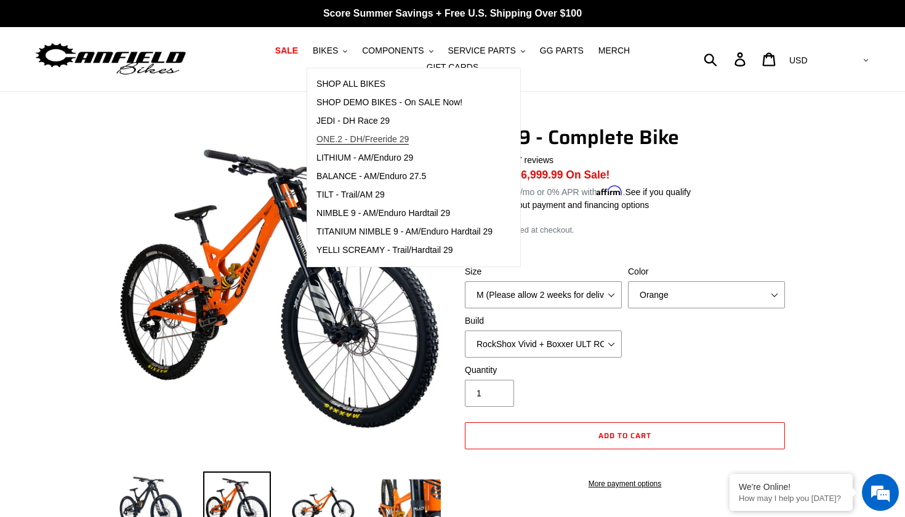
click at [367, 134] on span "ONE.2 - DH/Freeride 29" at bounding box center [362, 139] width 92 height 10
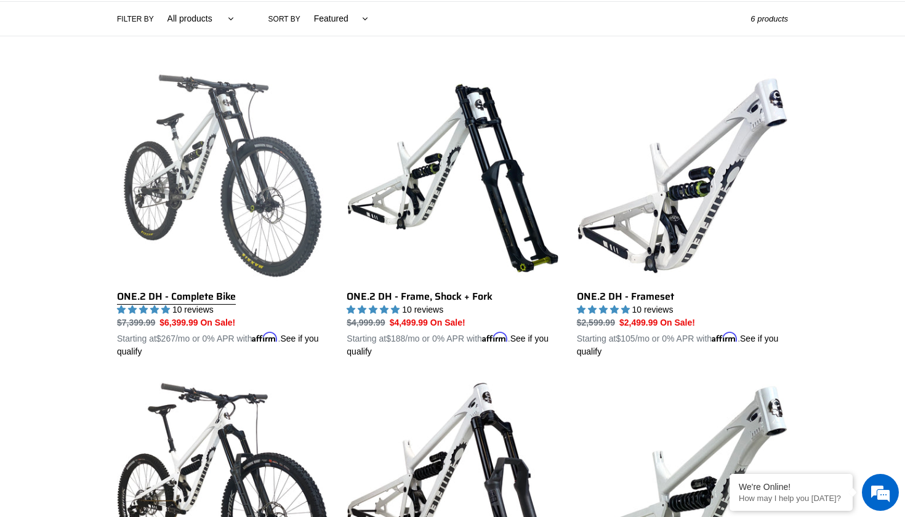
click at [209, 173] on link "ONE.2 DH - Complete Bike" at bounding box center [222, 214] width 211 height 288
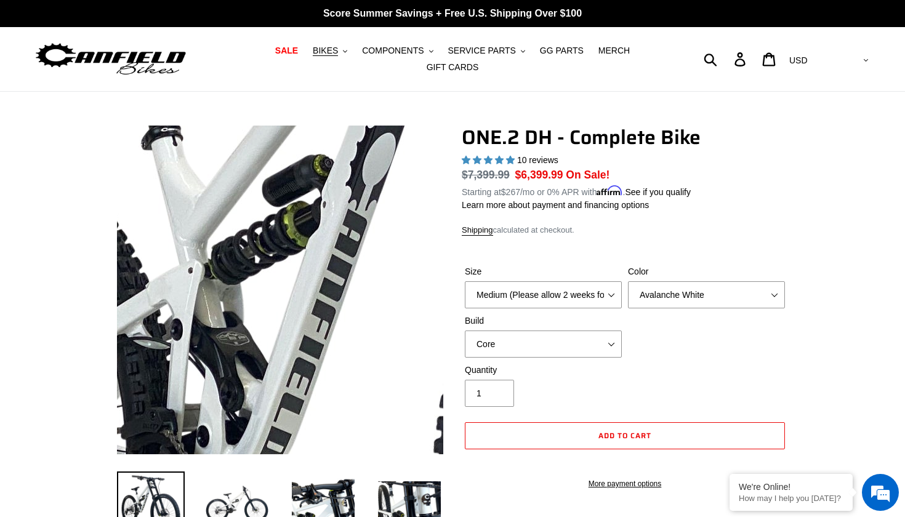
select select "highest-rating"
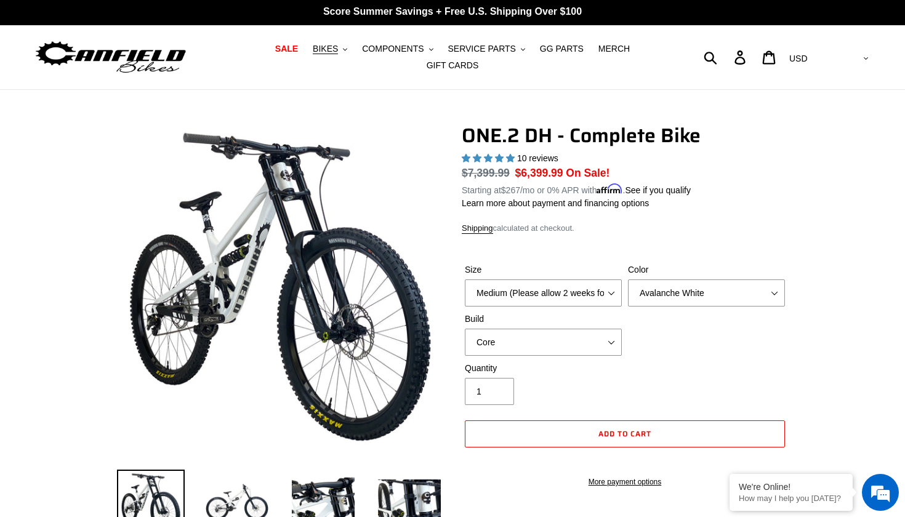
drag, startPoint x: 457, startPoint y: 170, endPoint x: 518, endPoint y: 172, distance: 61.6
click at [335, 47] on span "BIKES" at bounding box center [325, 49] width 25 height 10
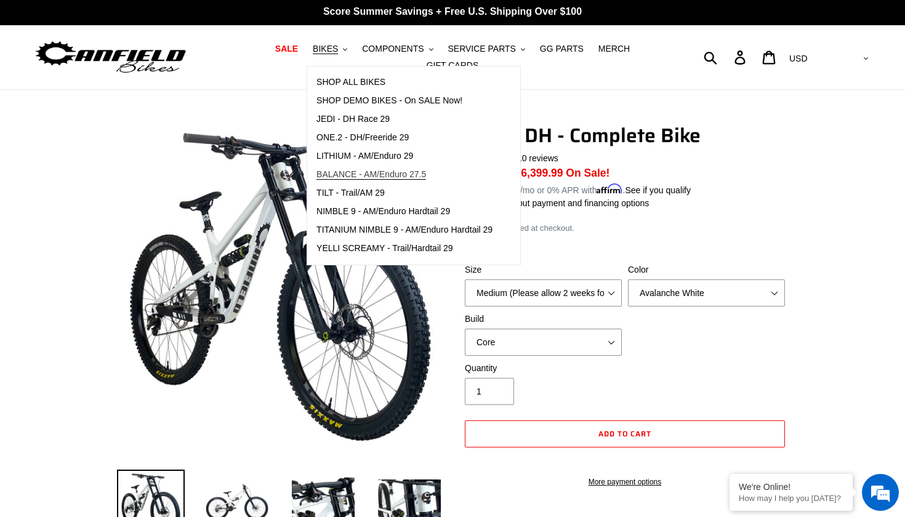
click at [361, 174] on span "BALANCE - AM/Enduro 27.5" at bounding box center [371, 174] width 110 height 10
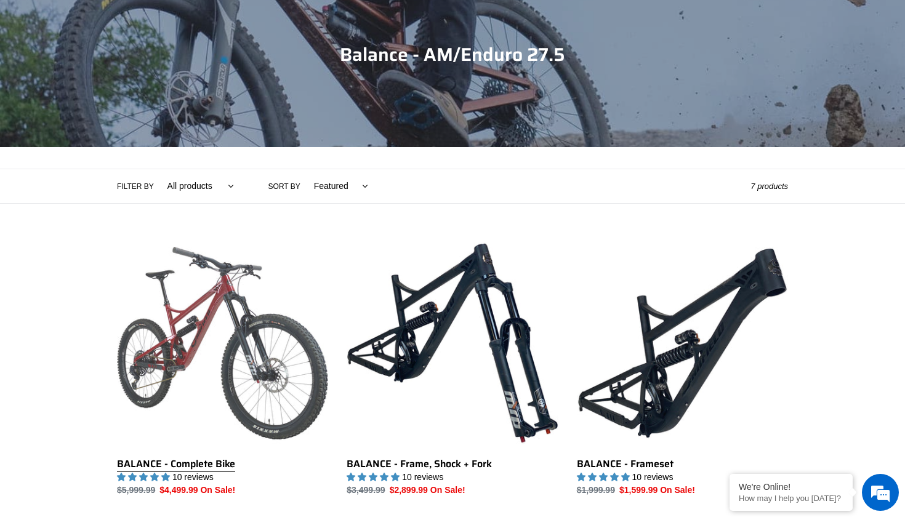
click at [203, 318] on link "BALANCE - Complete Bike" at bounding box center [222, 367] width 211 height 259
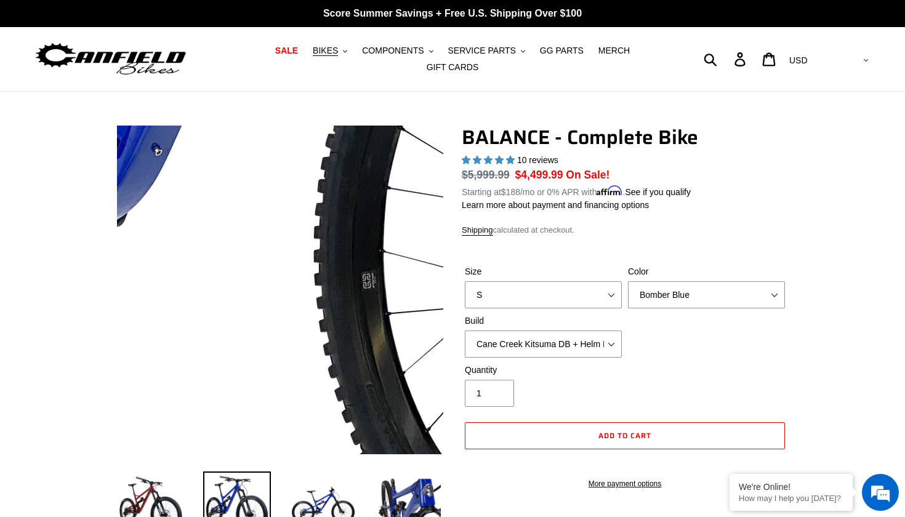
select select "highest-rating"
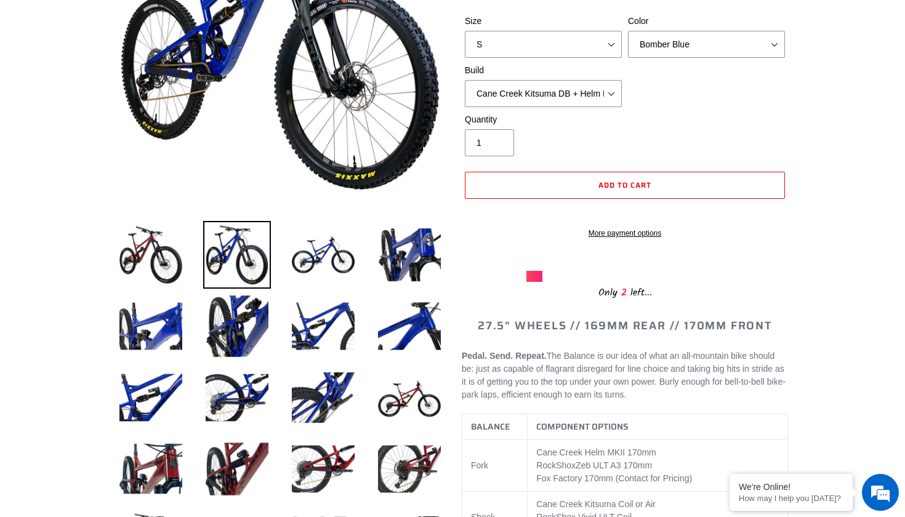
scroll to position [261, 0]
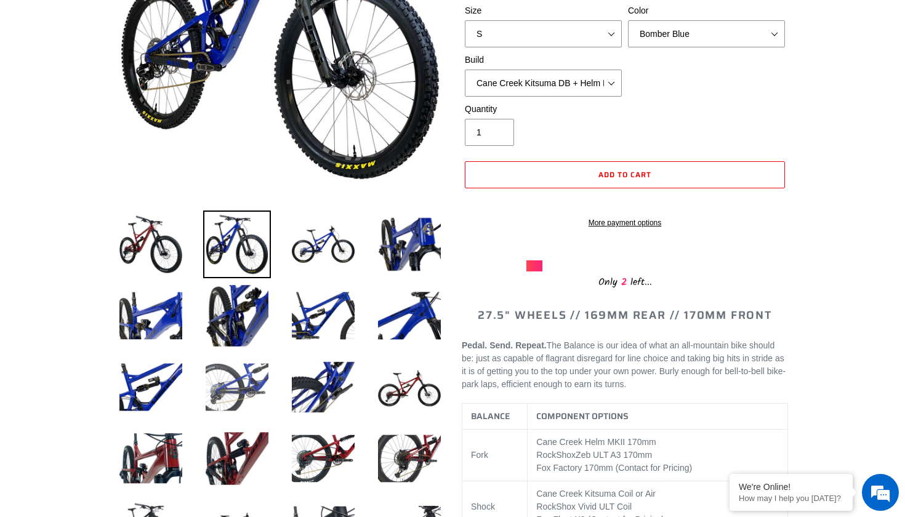
click at [223, 388] on img at bounding box center [237, 387] width 68 height 68
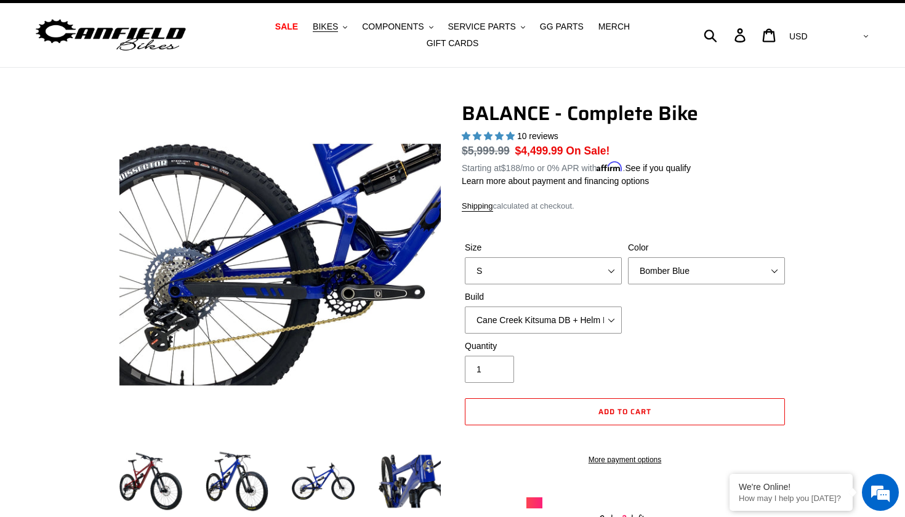
scroll to position [0, 0]
click at [231, 467] on img at bounding box center [237, 481] width 68 height 68
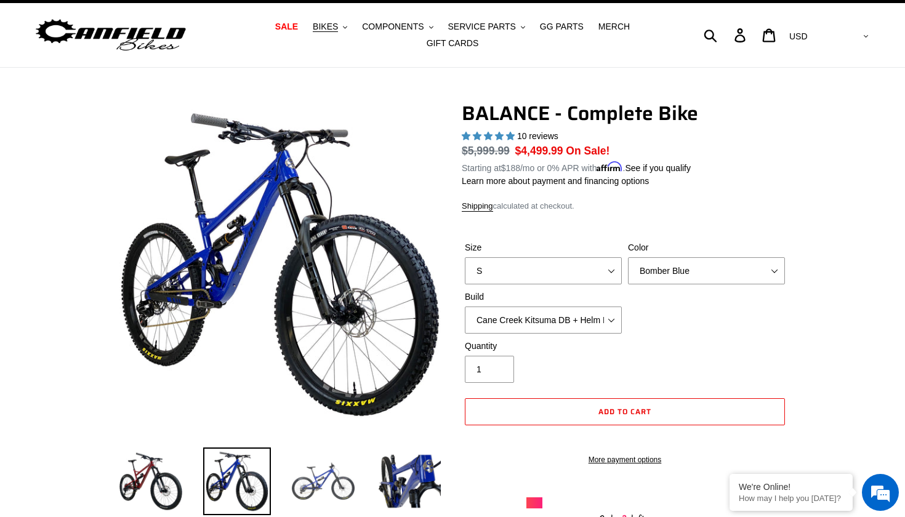
click at [322, 498] on img at bounding box center [323, 481] width 68 height 68
